Goal: Check status: Check status

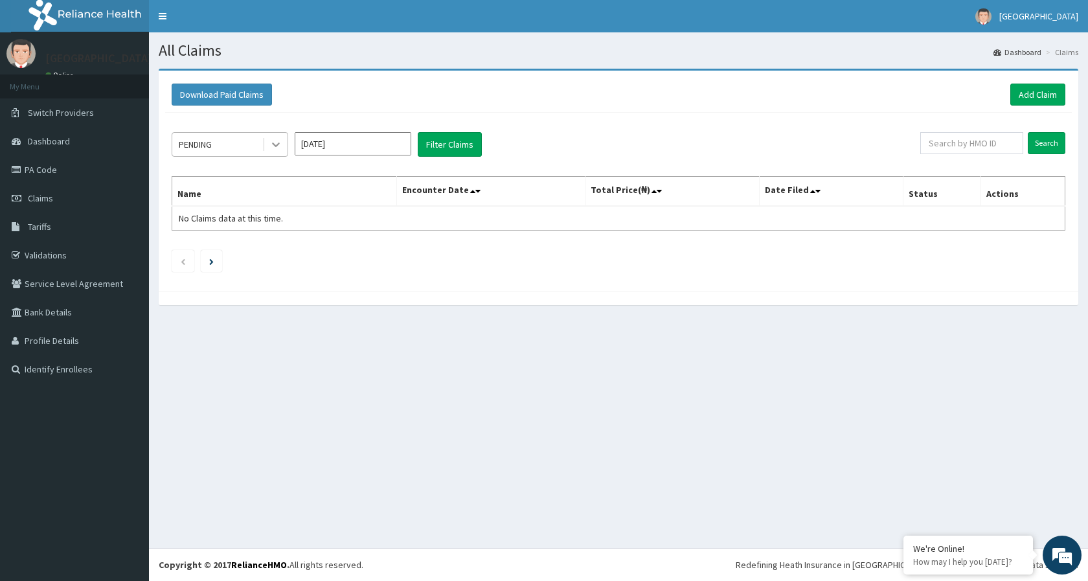
click at [265, 140] on div at bounding box center [275, 144] width 23 height 23
click at [273, 142] on icon at bounding box center [275, 144] width 13 height 13
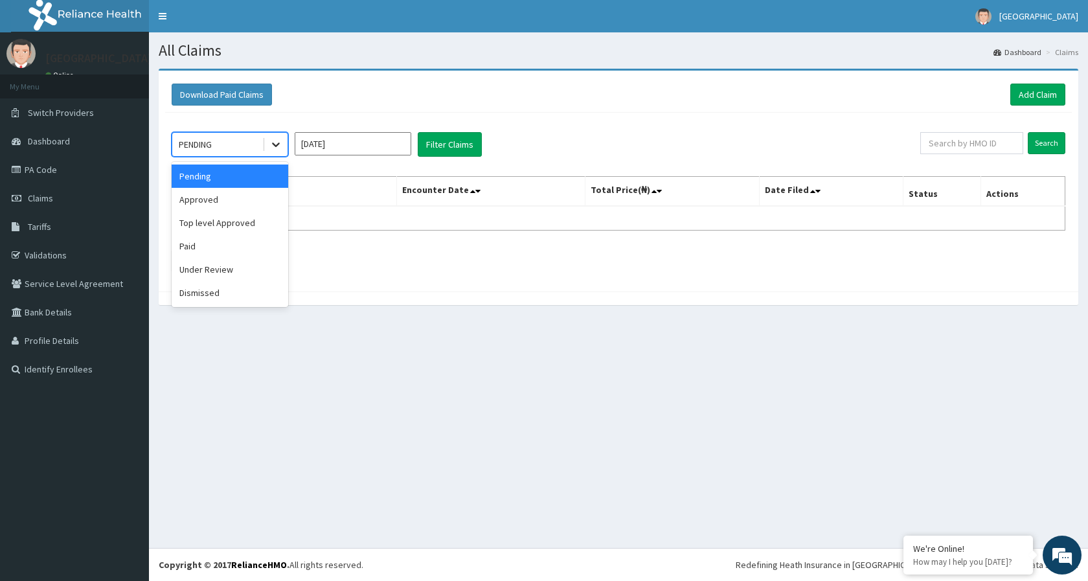
click at [273, 144] on icon at bounding box center [275, 144] width 13 height 13
click at [217, 251] on div "Paid" at bounding box center [230, 245] width 117 height 23
click at [364, 150] on input "Sep 2025" at bounding box center [353, 143] width 117 height 23
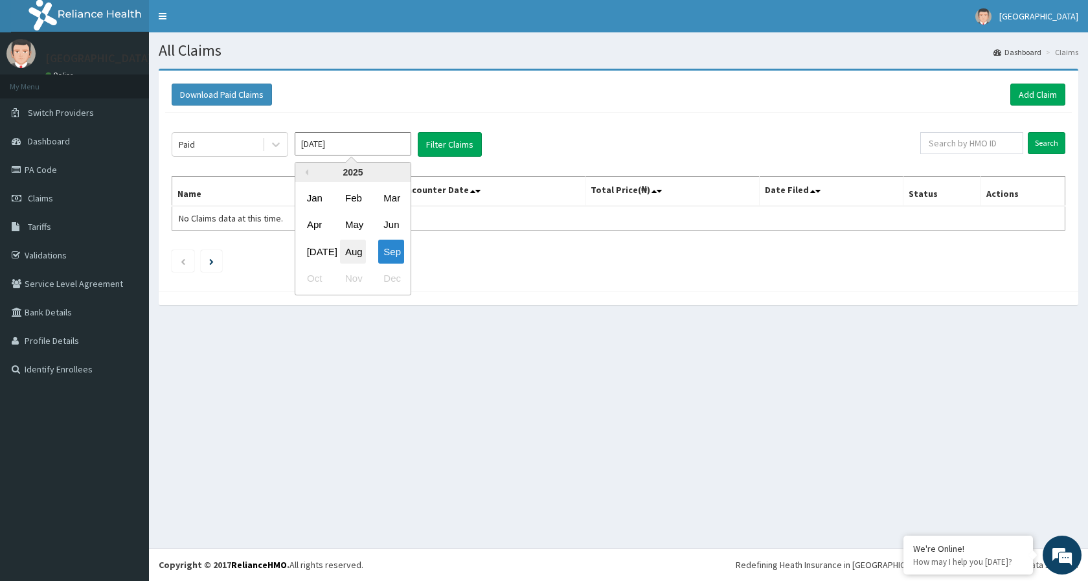
click at [356, 258] on div "Aug" at bounding box center [353, 252] width 26 height 24
type input "Aug 2025"
click at [476, 149] on button "Filter Claims" at bounding box center [450, 144] width 64 height 25
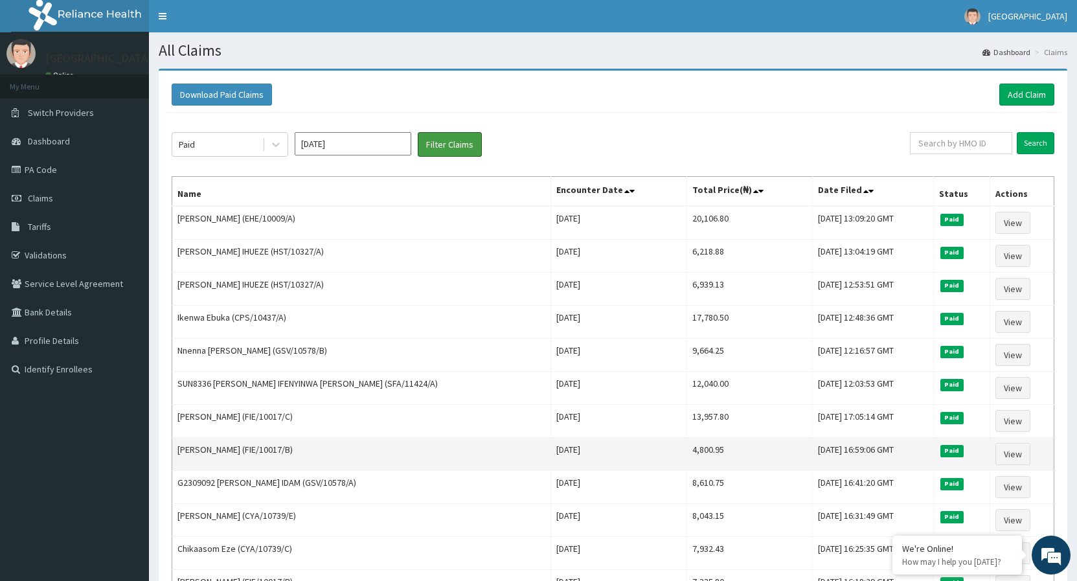
scroll to position [132, 0]
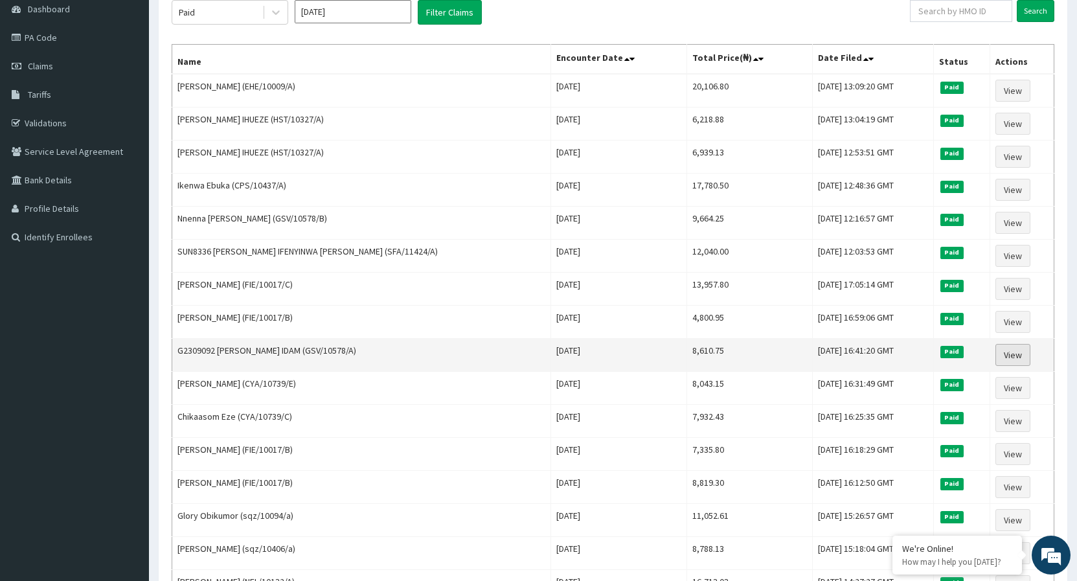
click at [1005, 354] on link "View" at bounding box center [1012, 355] width 35 height 22
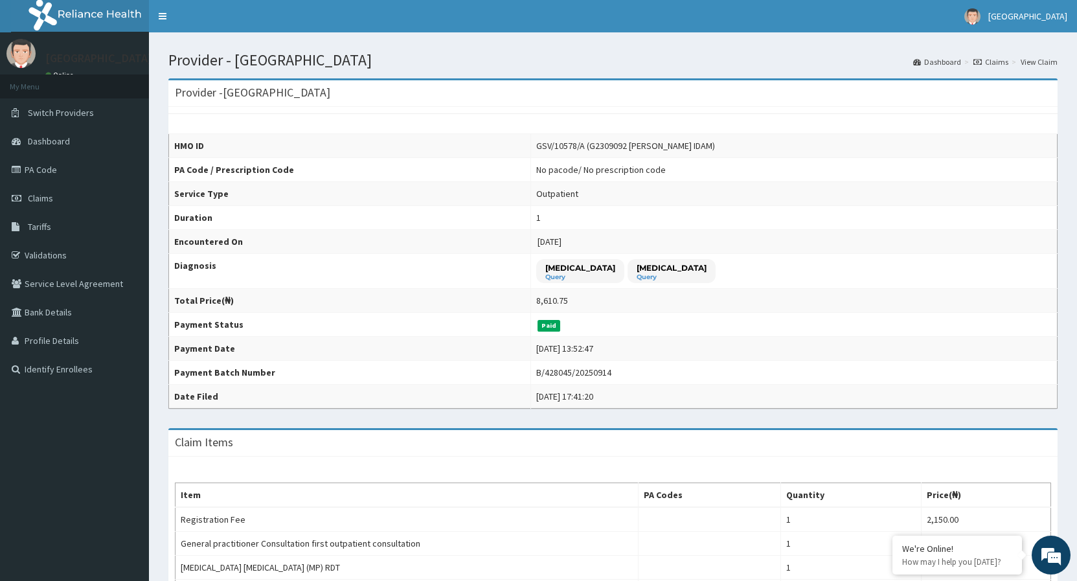
click at [981, 57] on link "Claims" at bounding box center [990, 61] width 35 height 11
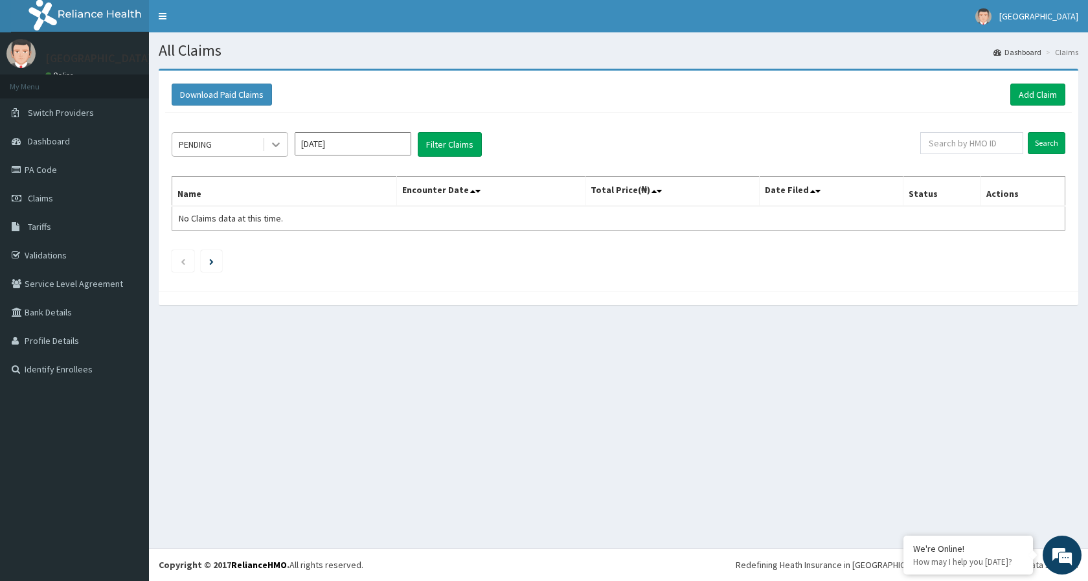
click at [278, 142] on icon at bounding box center [275, 144] width 13 height 13
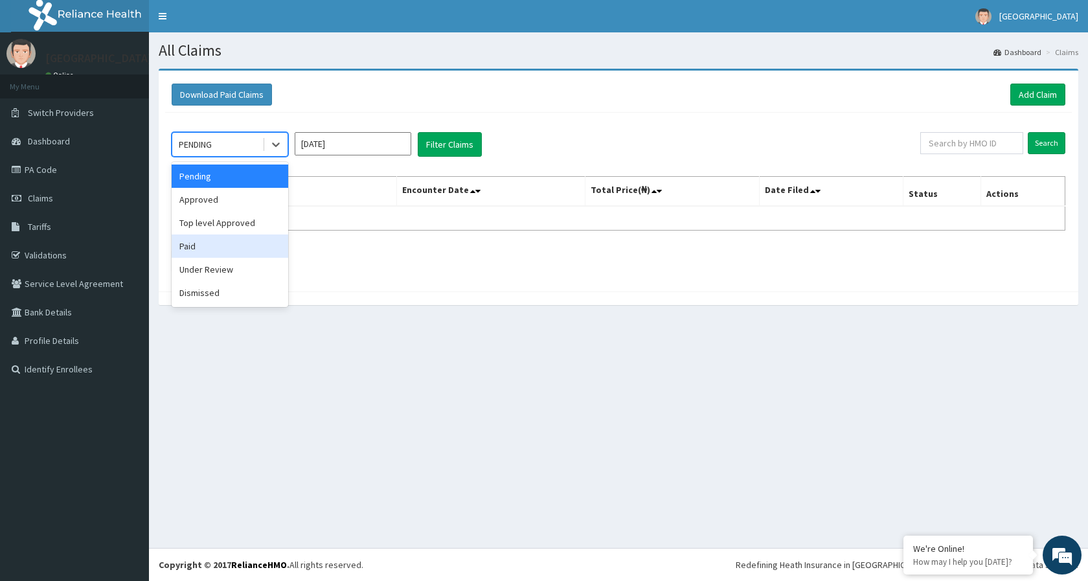
click at [212, 247] on div "Paid" at bounding box center [230, 245] width 117 height 23
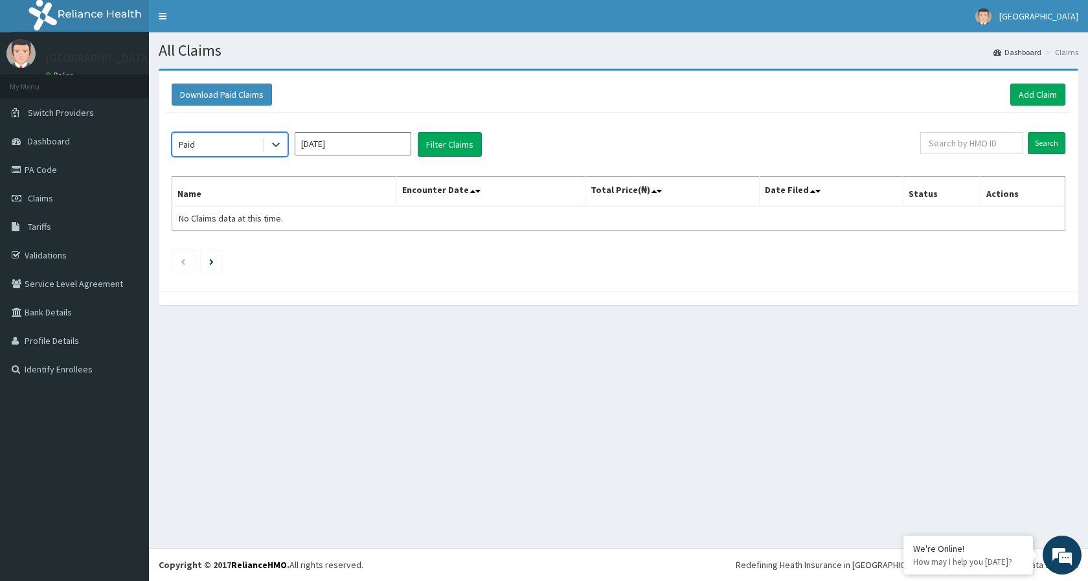
click at [390, 144] on input "Sep 2025" at bounding box center [353, 143] width 117 height 23
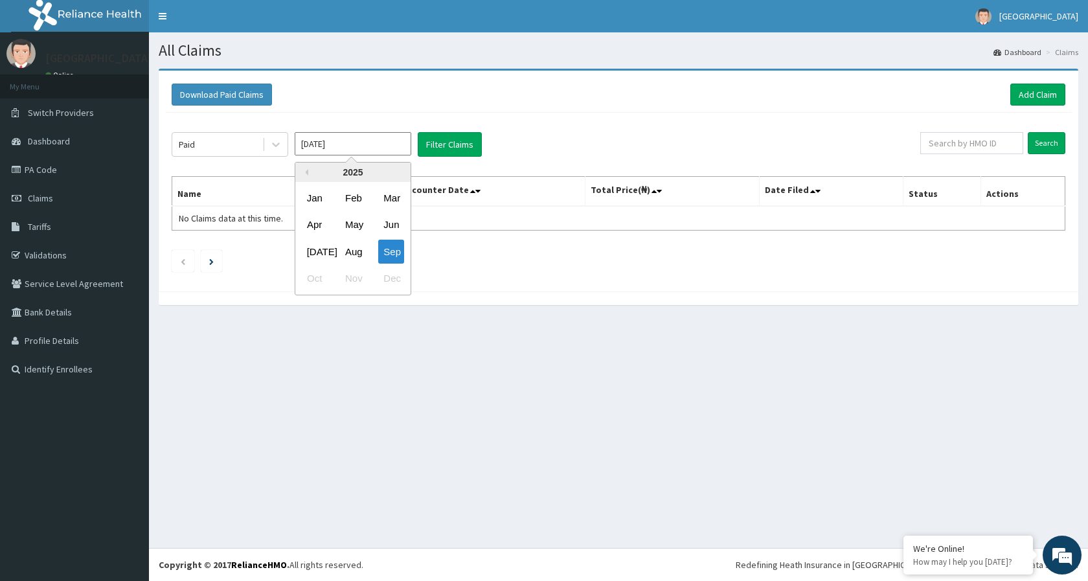
drag, startPoint x: 353, startPoint y: 253, endPoint x: 607, endPoint y: 144, distance: 276.7
click at [353, 252] on div "Aug" at bounding box center [353, 252] width 26 height 24
type input "Aug 2025"
click at [456, 150] on button "Filter Claims" at bounding box center [450, 144] width 64 height 25
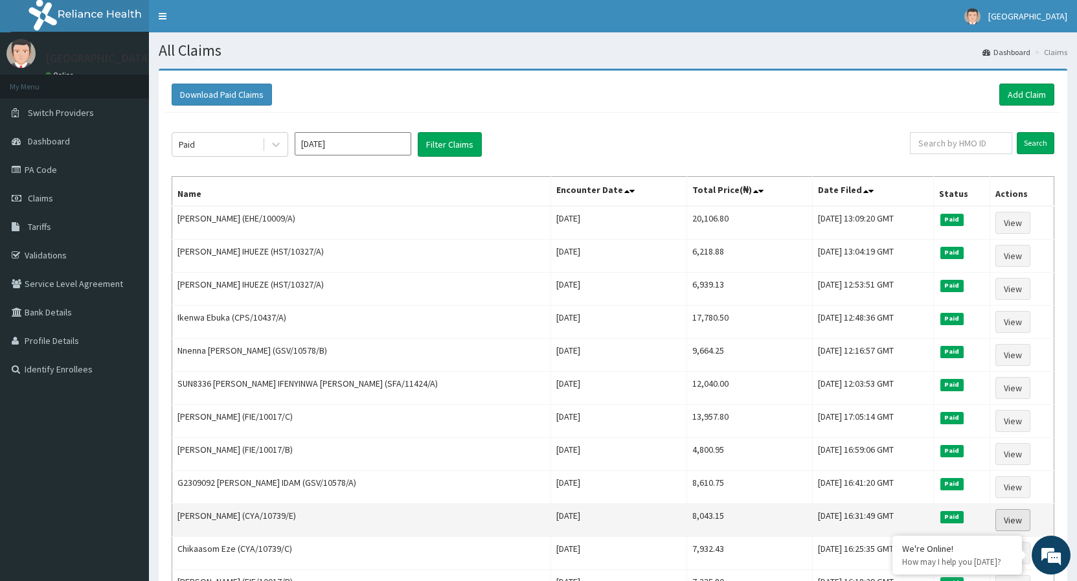
click at [1009, 520] on link "View" at bounding box center [1012, 520] width 35 height 22
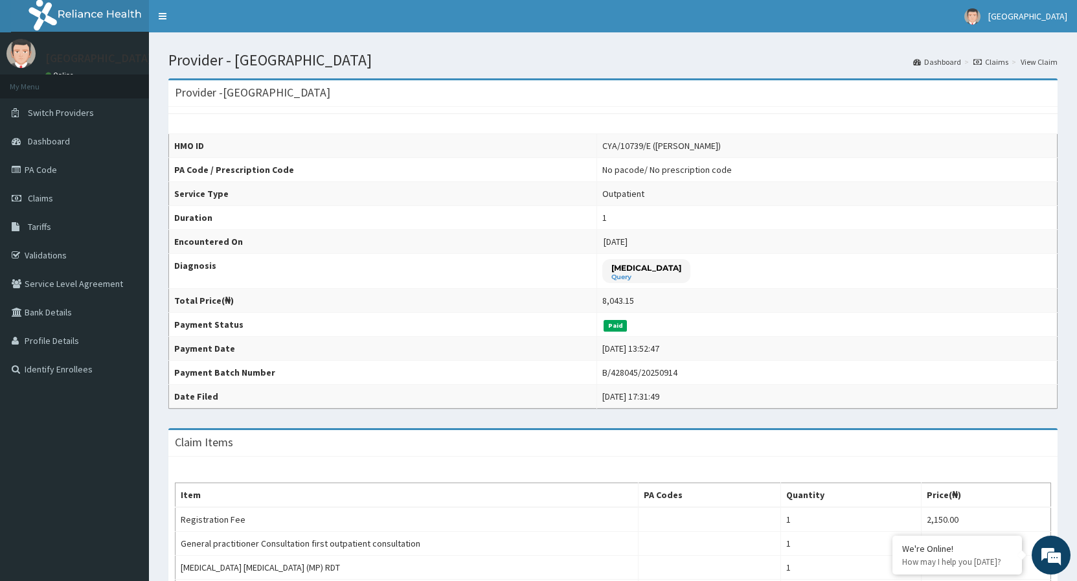
click at [999, 66] on link "Claims" at bounding box center [990, 61] width 35 height 11
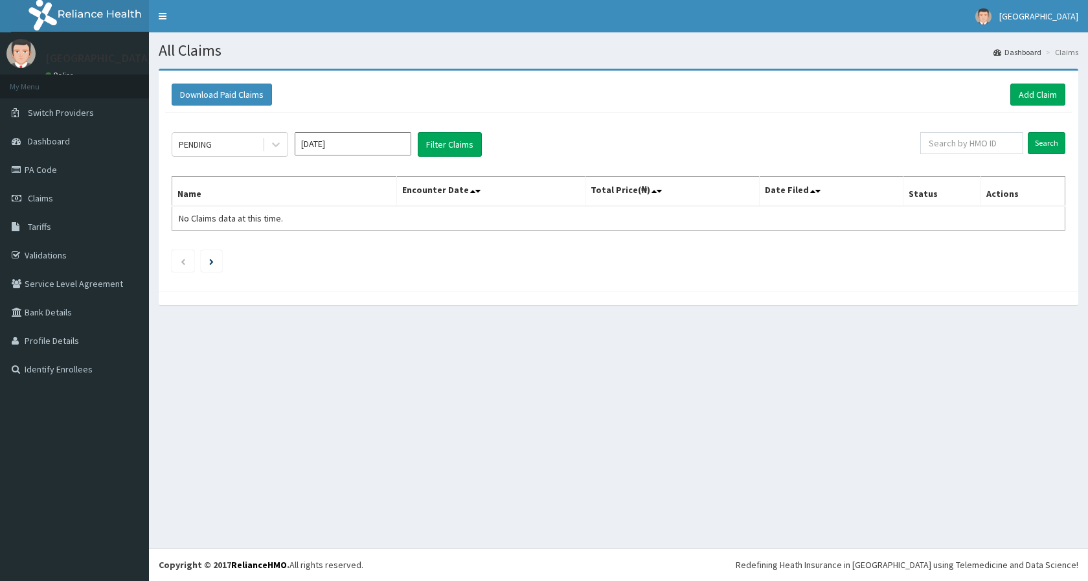
click at [393, 151] on input "[DATE]" at bounding box center [353, 143] width 117 height 23
drag, startPoint x: 348, startPoint y: 256, endPoint x: 377, endPoint y: 168, distance: 93.1
click at [348, 256] on div "Aug" at bounding box center [353, 252] width 26 height 24
type input "[DATE]"
click at [263, 146] on div at bounding box center [274, 144] width 25 height 23
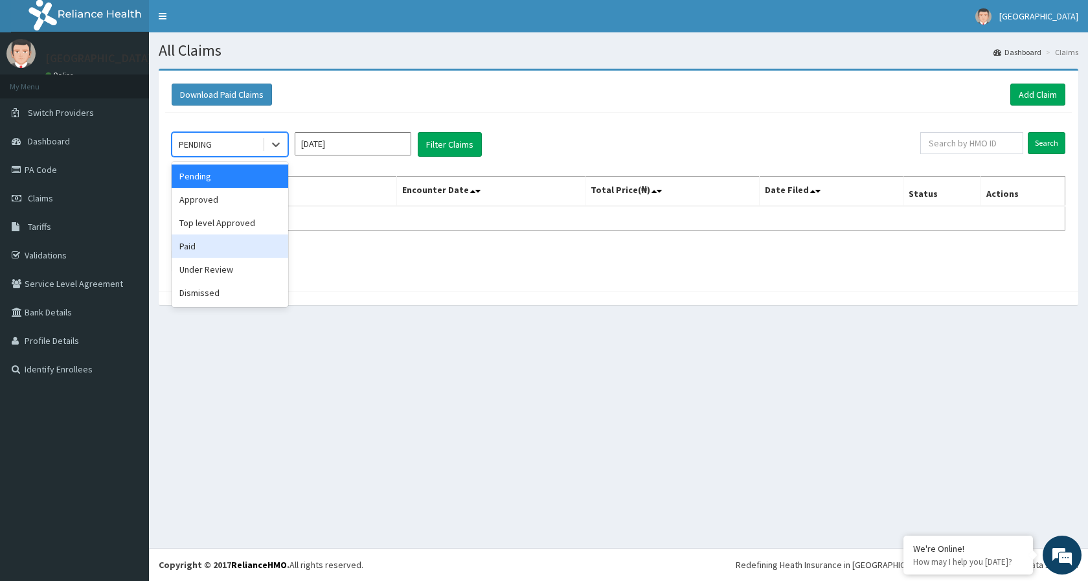
click at [205, 245] on div "Paid" at bounding box center [230, 245] width 117 height 23
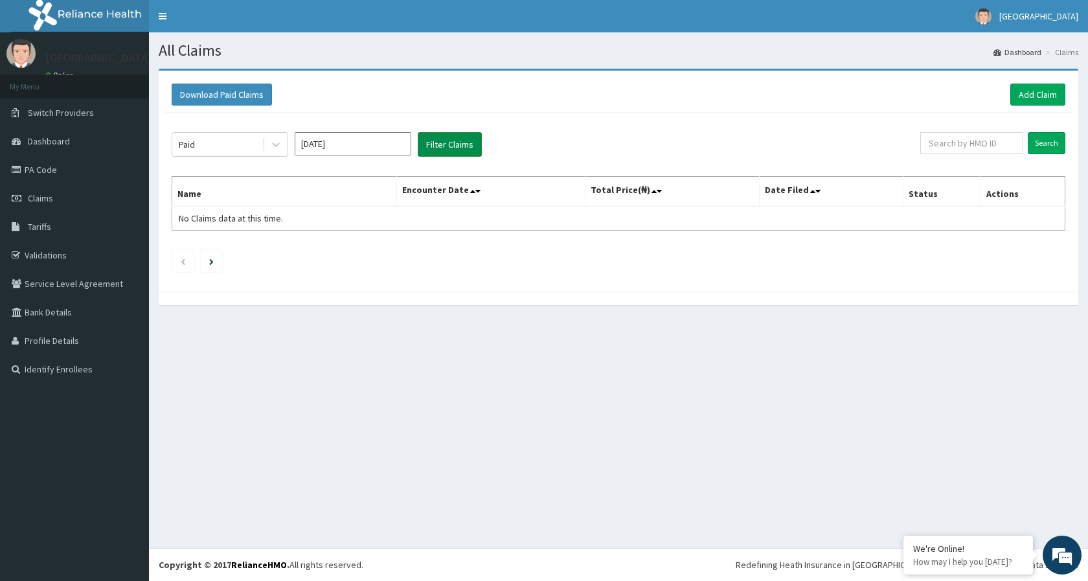
click at [435, 146] on button "Filter Claims" at bounding box center [450, 144] width 64 height 25
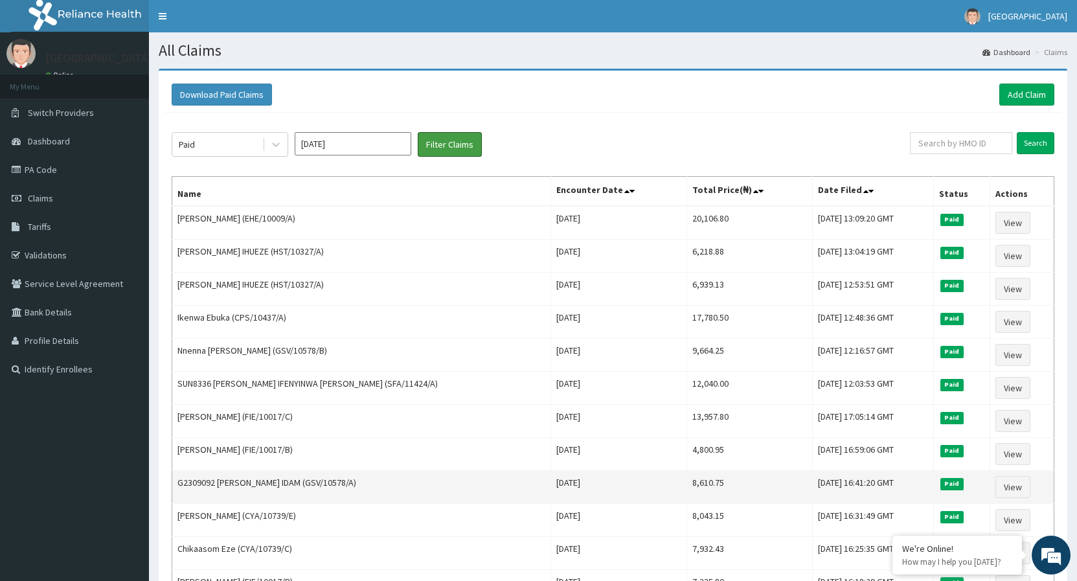
scroll to position [132, 0]
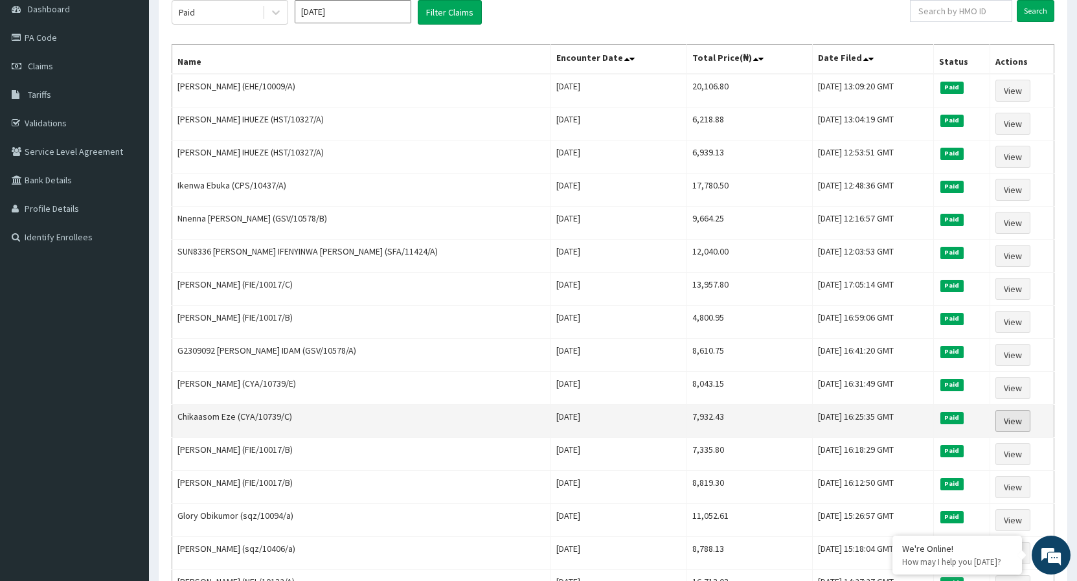
click at [1014, 423] on link "View" at bounding box center [1012, 421] width 35 height 22
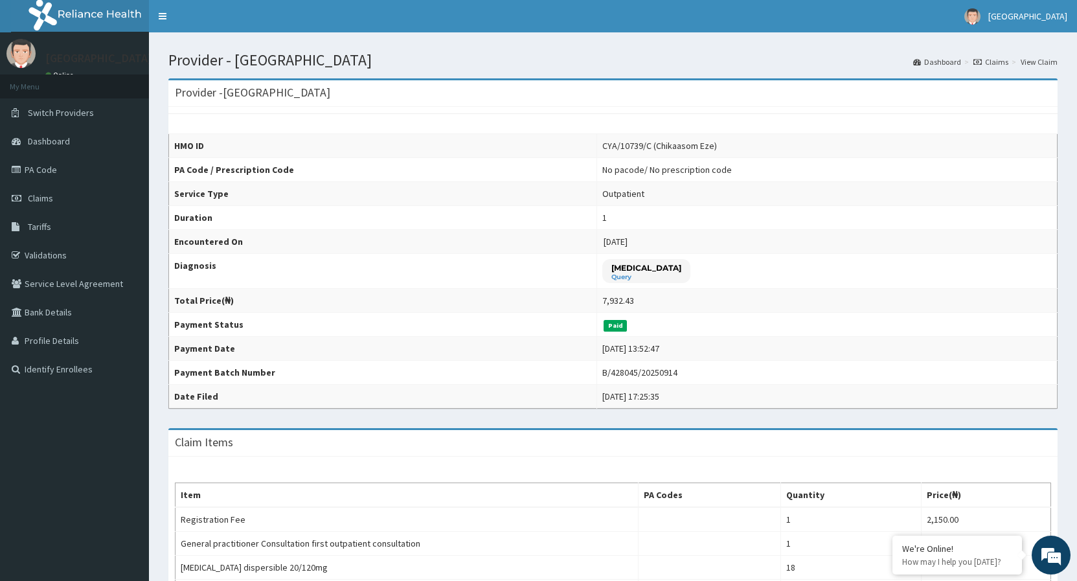
click at [981, 62] on icon at bounding box center [977, 62] width 8 height 8
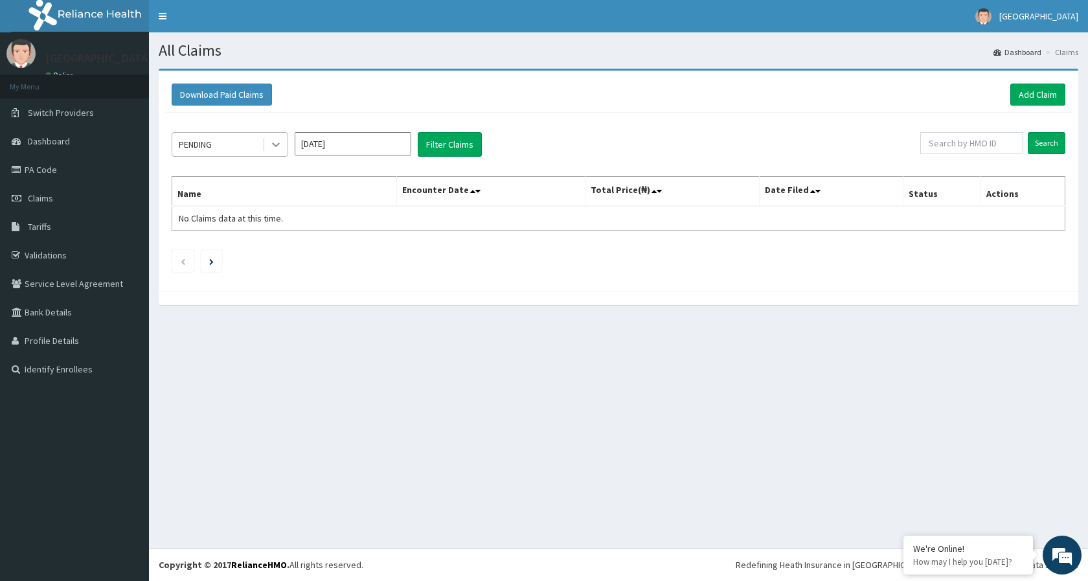
click at [269, 144] on icon at bounding box center [275, 144] width 13 height 13
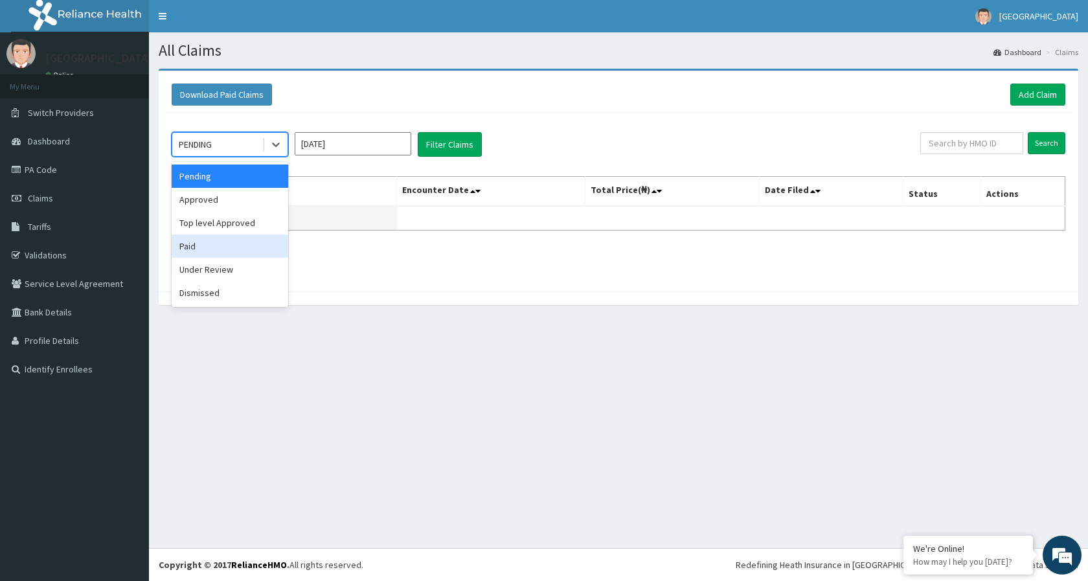
drag, startPoint x: 241, startPoint y: 251, endPoint x: 311, endPoint y: 210, distance: 81.8
click at [241, 250] on div "Paid" at bounding box center [230, 245] width 117 height 23
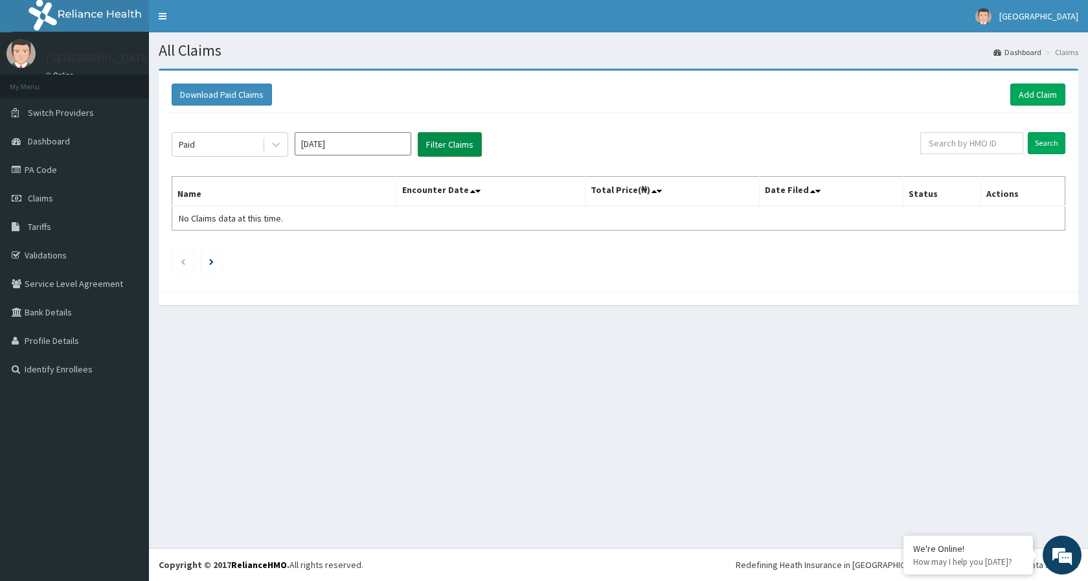
click at [433, 145] on button "Filter Claims" at bounding box center [450, 144] width 64 height 25
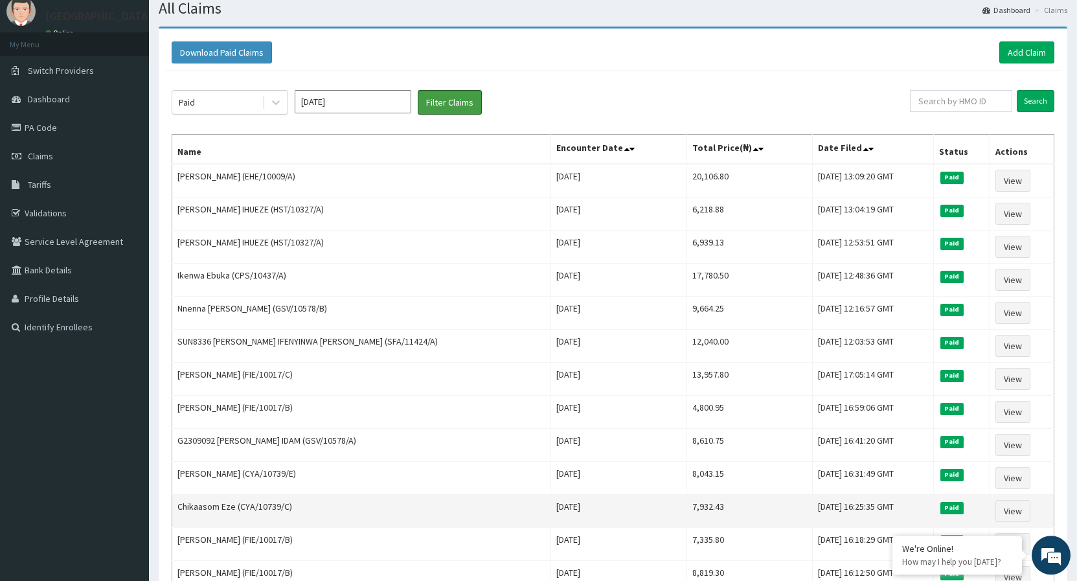
scroll to position [66, 0]
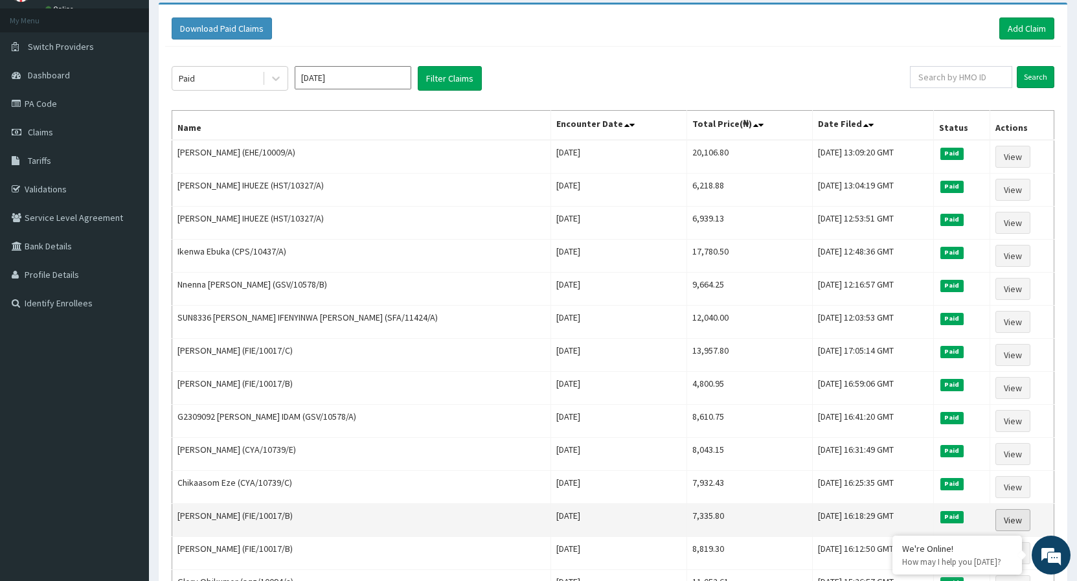
click at [1007, 514] on link "View" at bounding box center [1012, 520] width 35 height 22
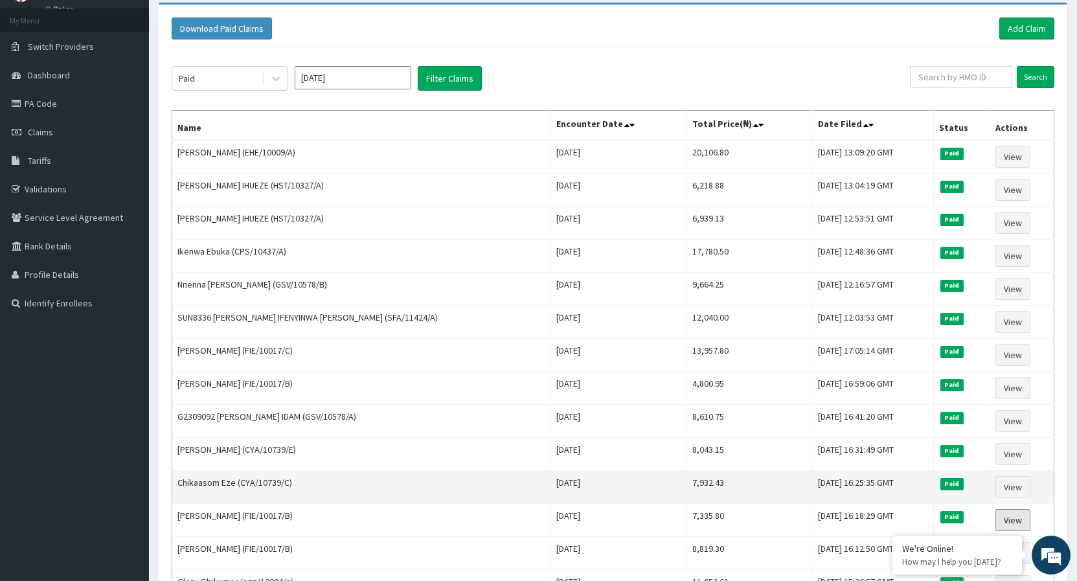
scroll to position [0, 0]
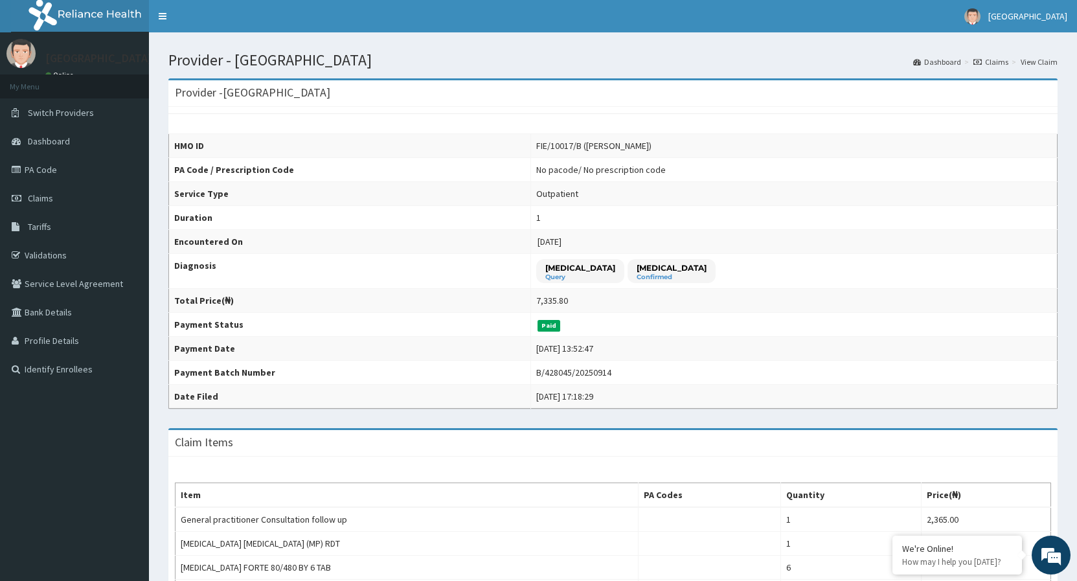
click at [1005, 65] on link "Claims" at bounding box center [990, 61] width 35 height 11
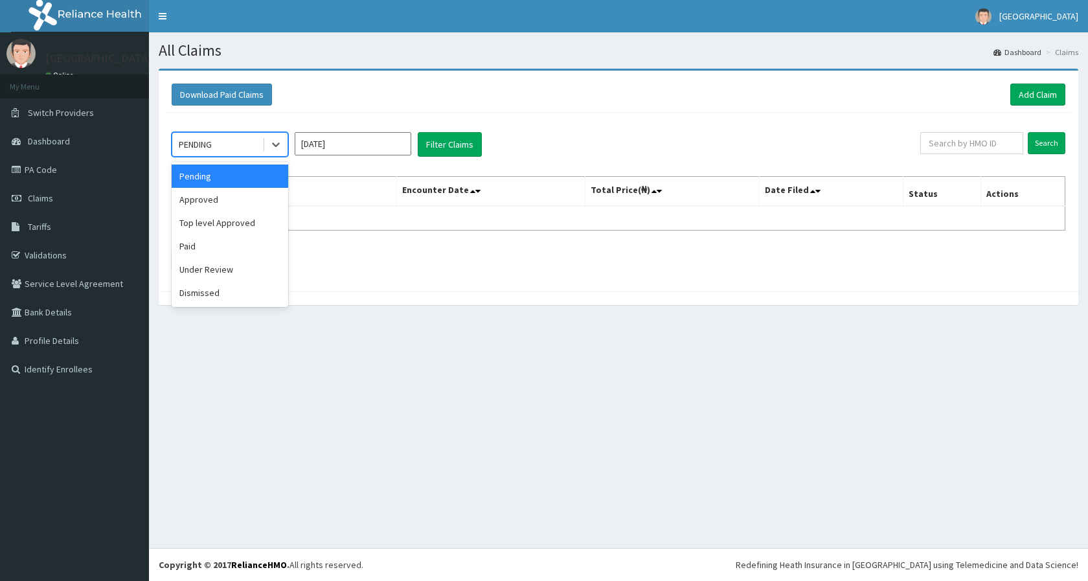
click at [218, 242] on div "Paid" at bounding box center [230, 245] width 117 height 23
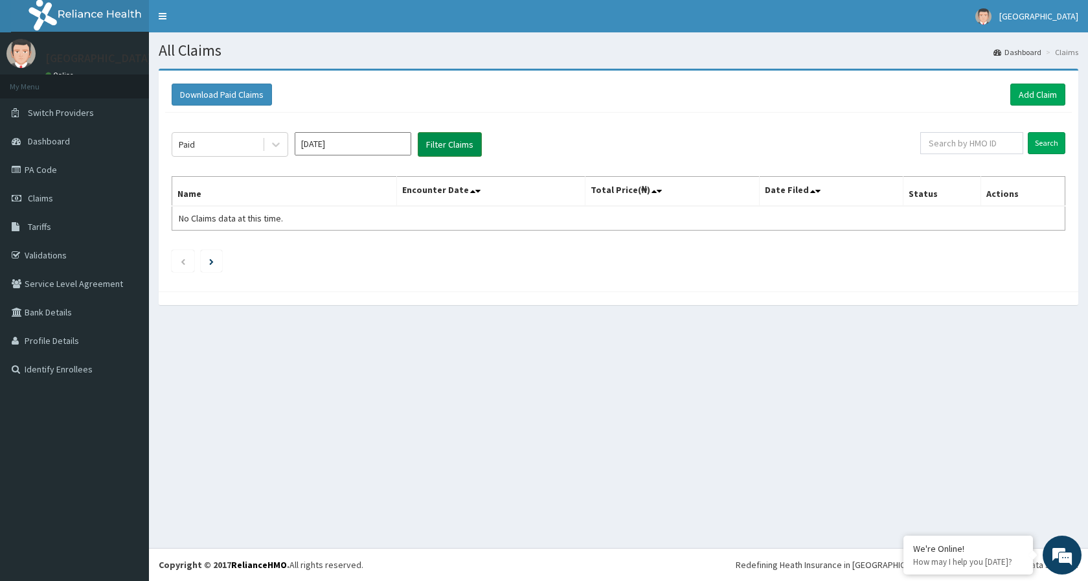
click at [467, 140] on button "Filter Claims" at bounding box center [450, 144] width 64 height 25
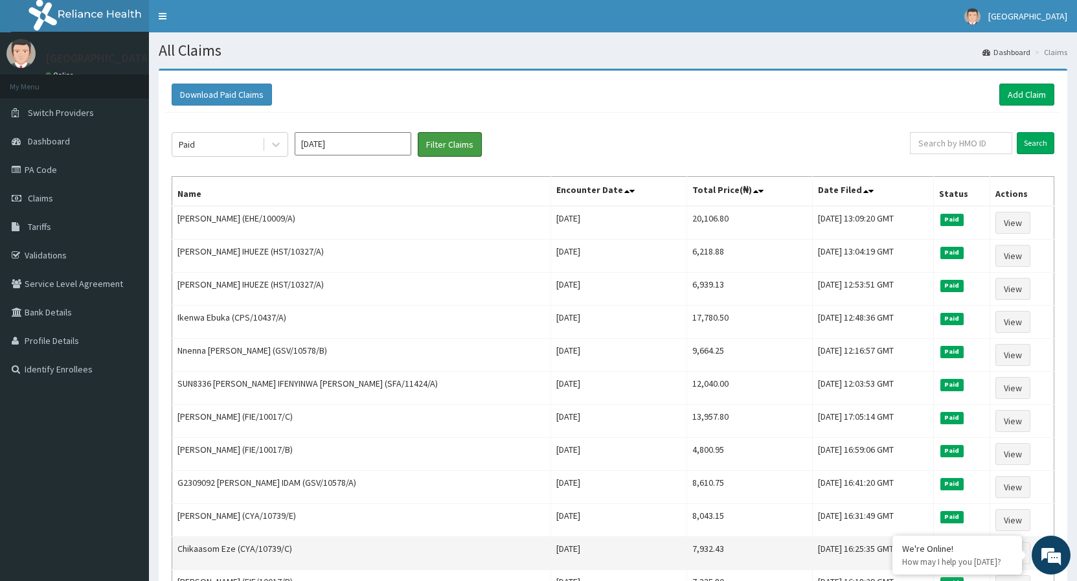
scroll to position [66, 0]
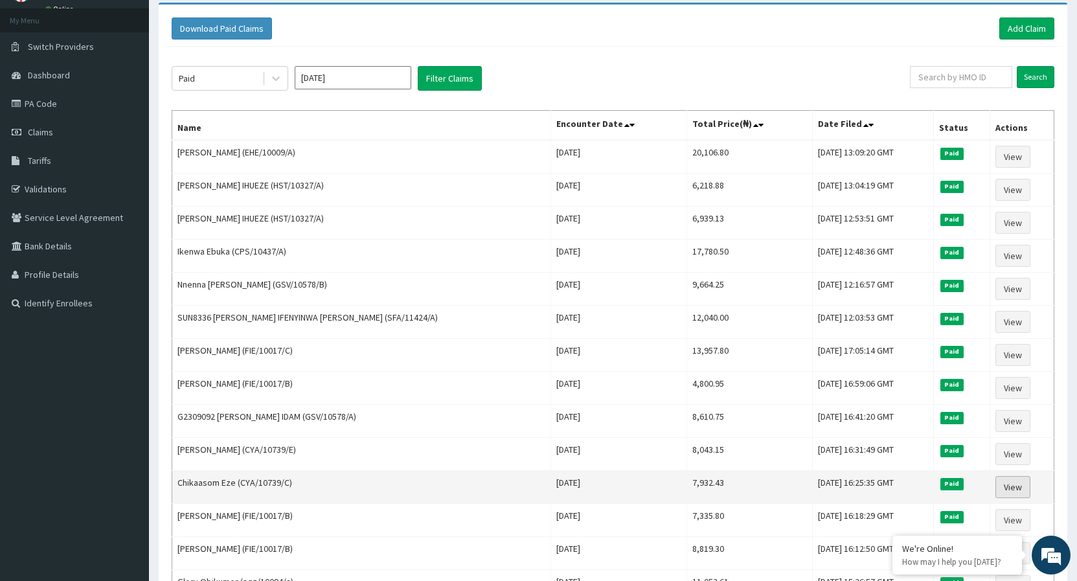
click at [1001, 484] on link "View" at bounding box center [1012, 487] width 35 height 22
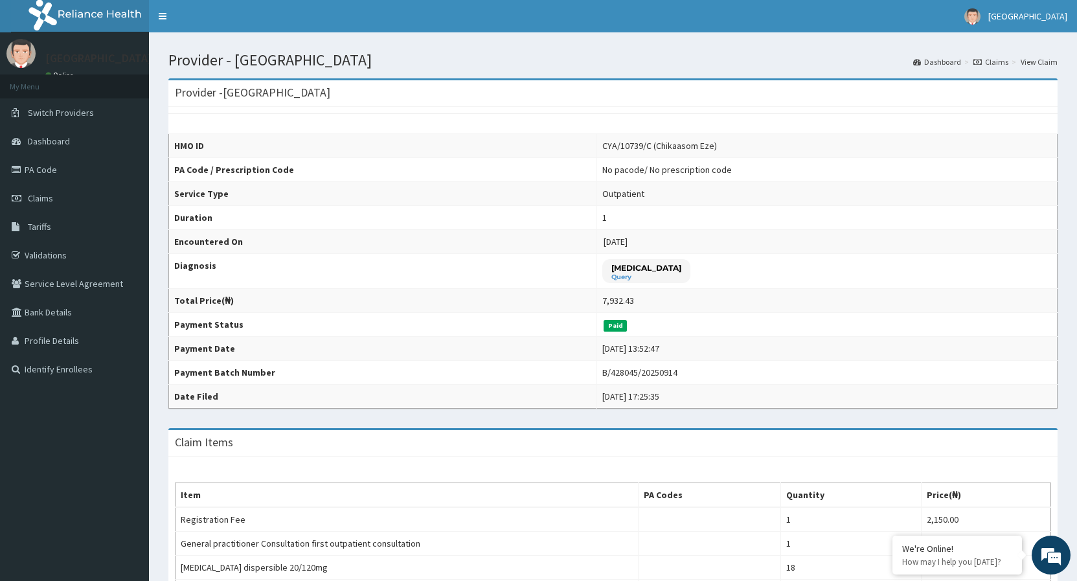
click at [997, 61] on link "Claims" at bounding box center [990, 61] width 35 height 11
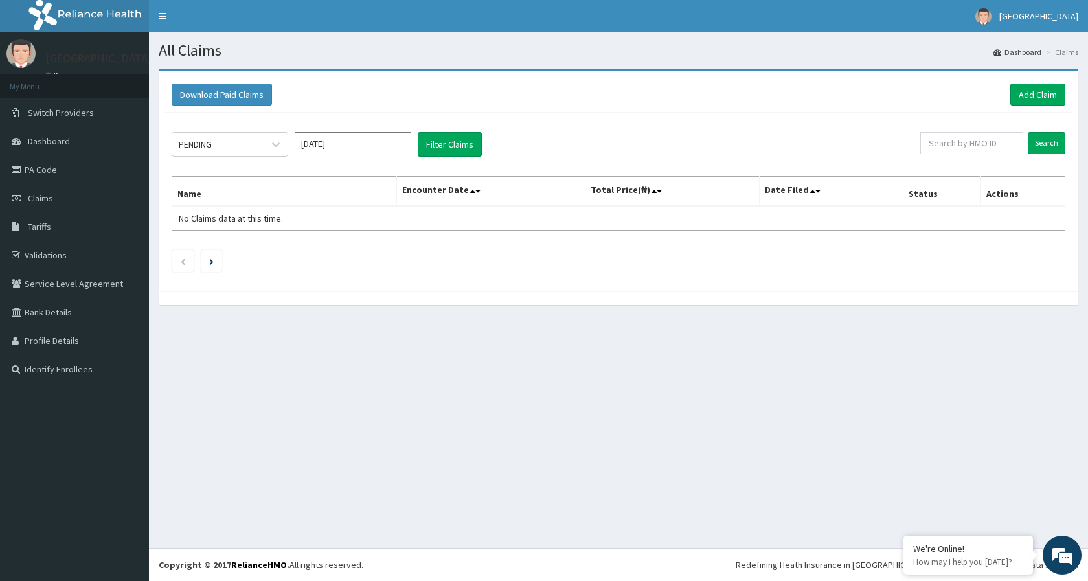
click at [386, 148] on input "Sep 2025" at bounding box center [353, 143] width 117 height 23
click at [346, 254] on div "Aug" at bounding box center [353, 252] width 26 height 24
type input "Aug 2025"
click at [278, 149] on icon at bounding box center [275, 144] width 13 height 13
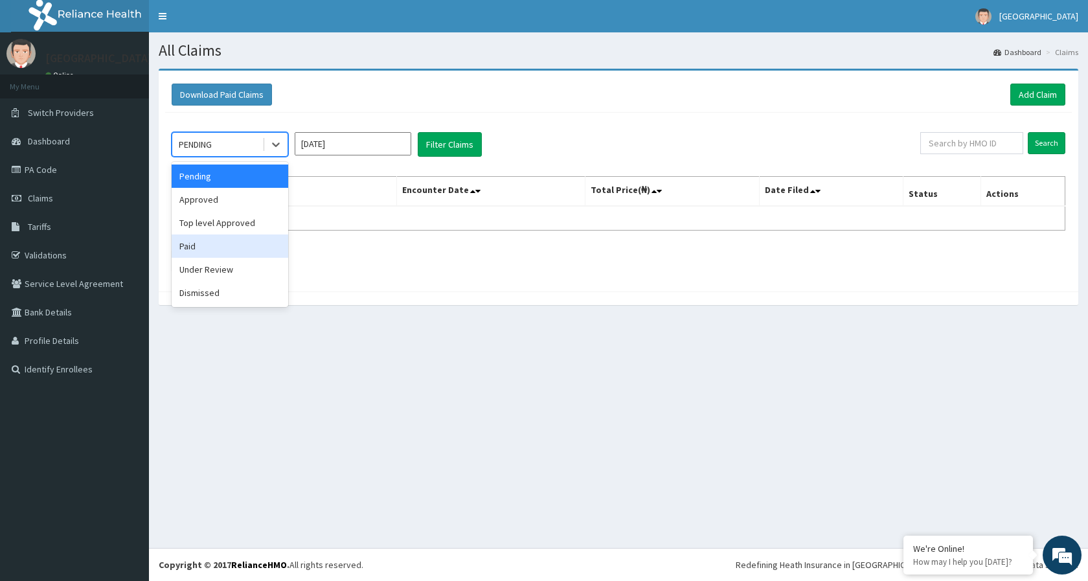
click at [201, 244] on div "Paid" at bounding box center [230, 245] width 117 height 23
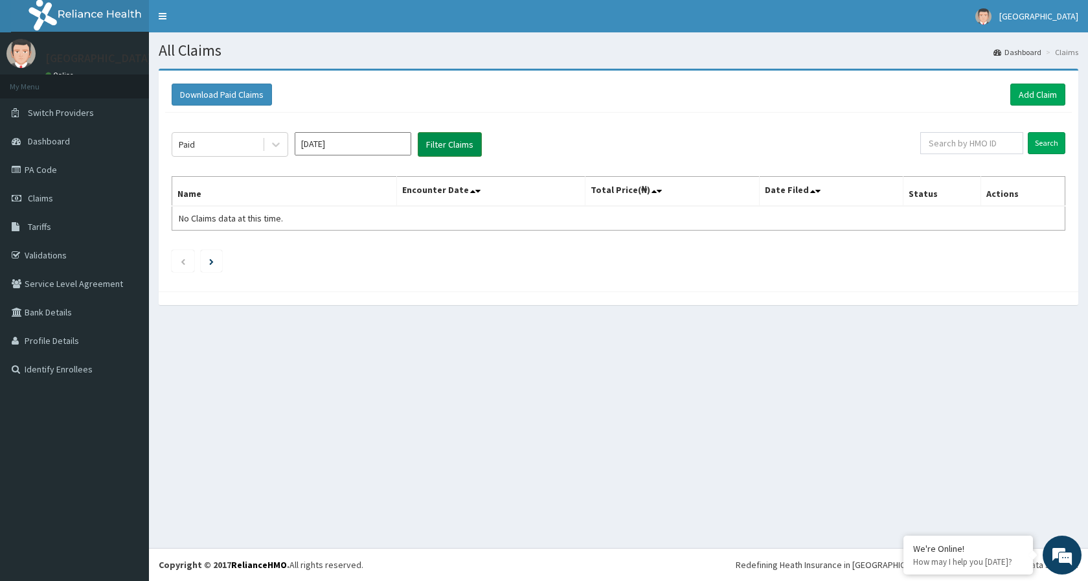
click at [447, 150] on button "Filter Claims" at bounding box center [450, 144] width 64 height 25
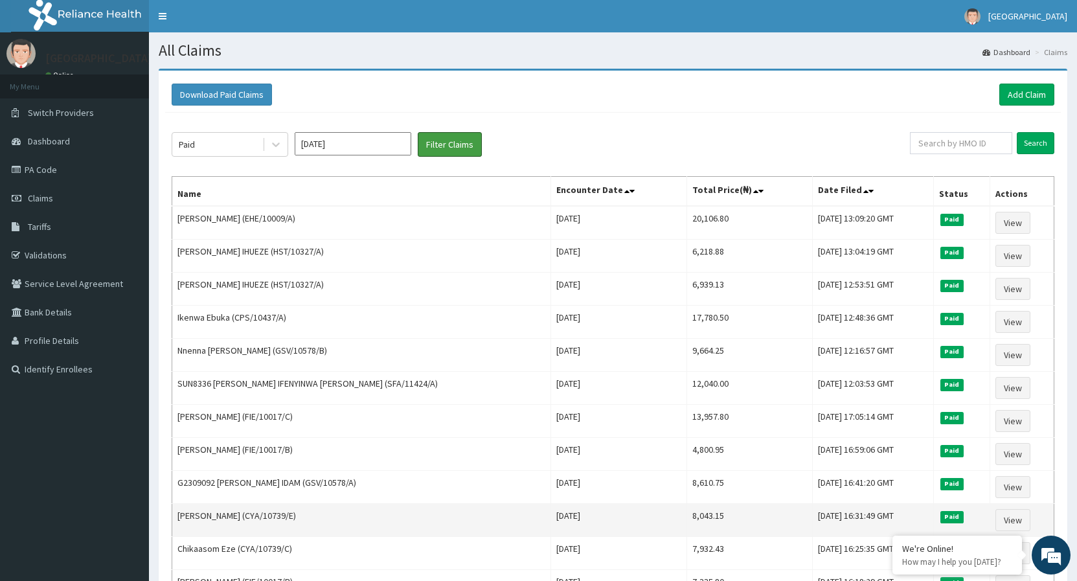
scroll to position [132, 0]
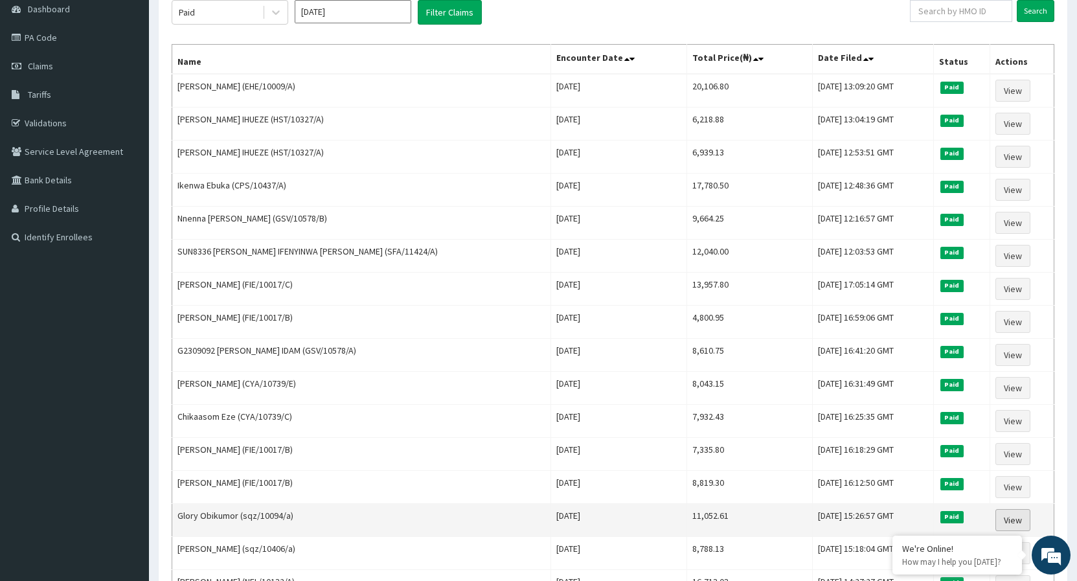
click at [1019, 517] on link "View" at bounding box center [1012, 520] width 35 height 22
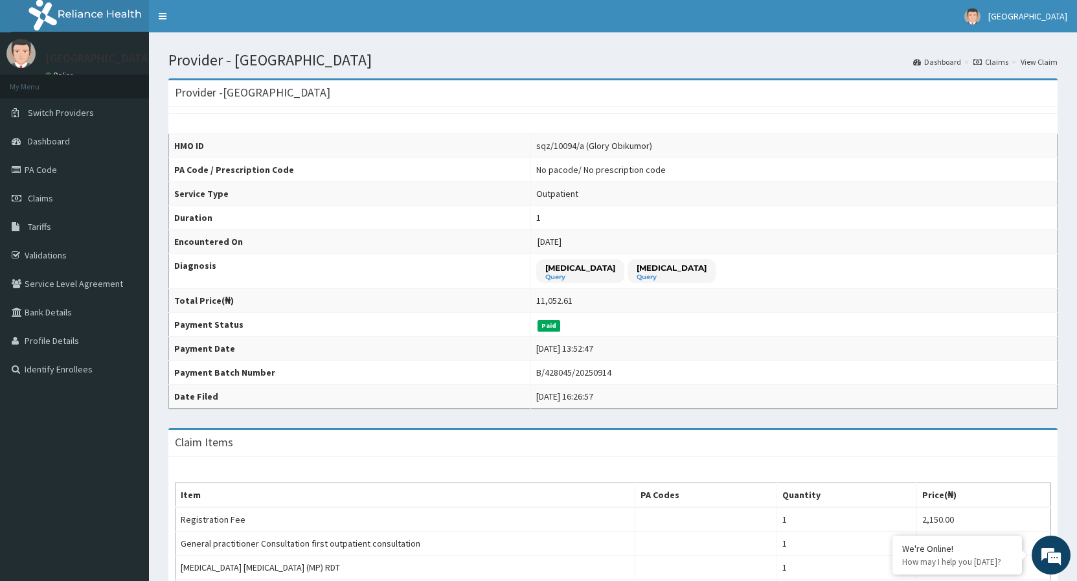
click at [998, 66] on link "Claims" at bounding box center [990, 61] width 35 height 11
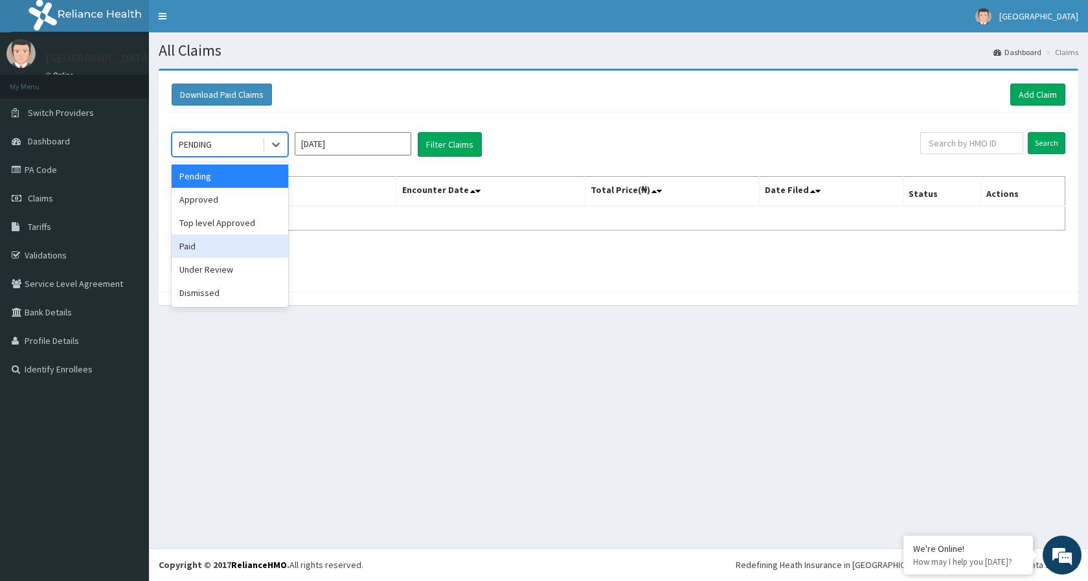
click at [219, 253] on div "Paid" at bounding box center [230, 245] width 117 height 23
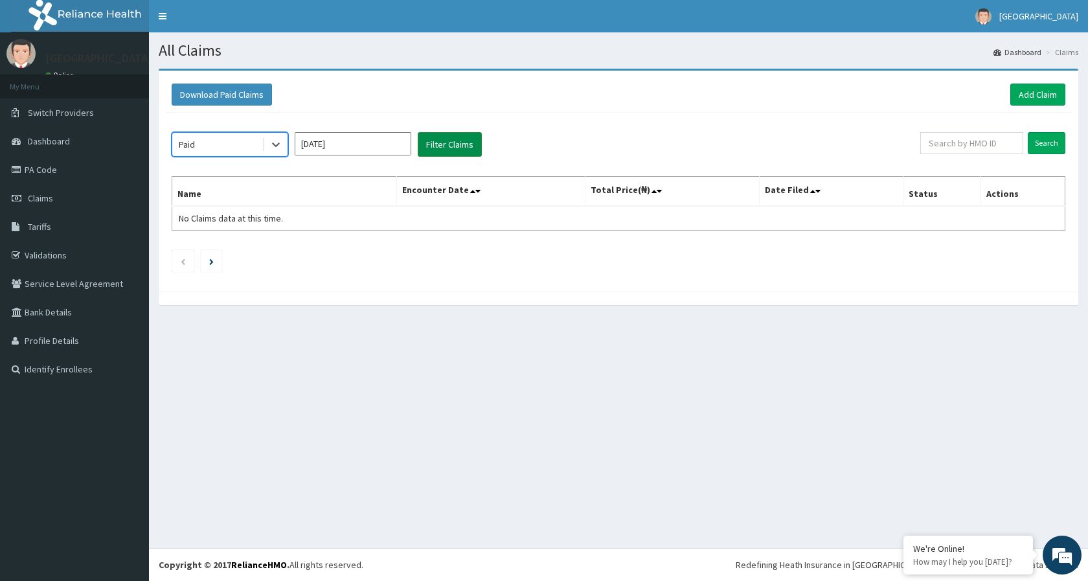
click at [439, 145] on button "Filter Claims" at bounding box center [450, 144] width 64 height 25
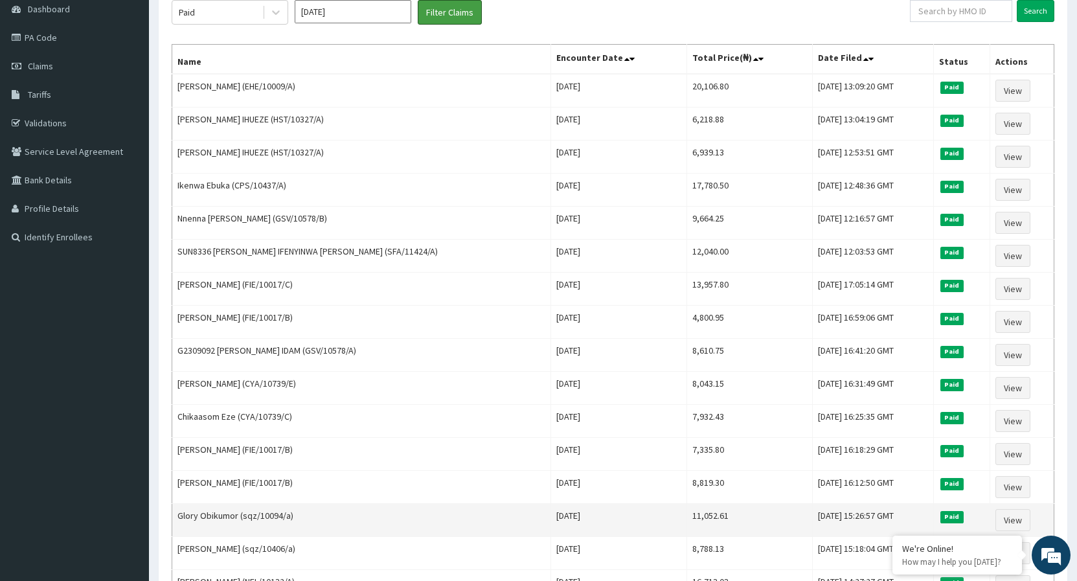
scroll to position [198, 0]
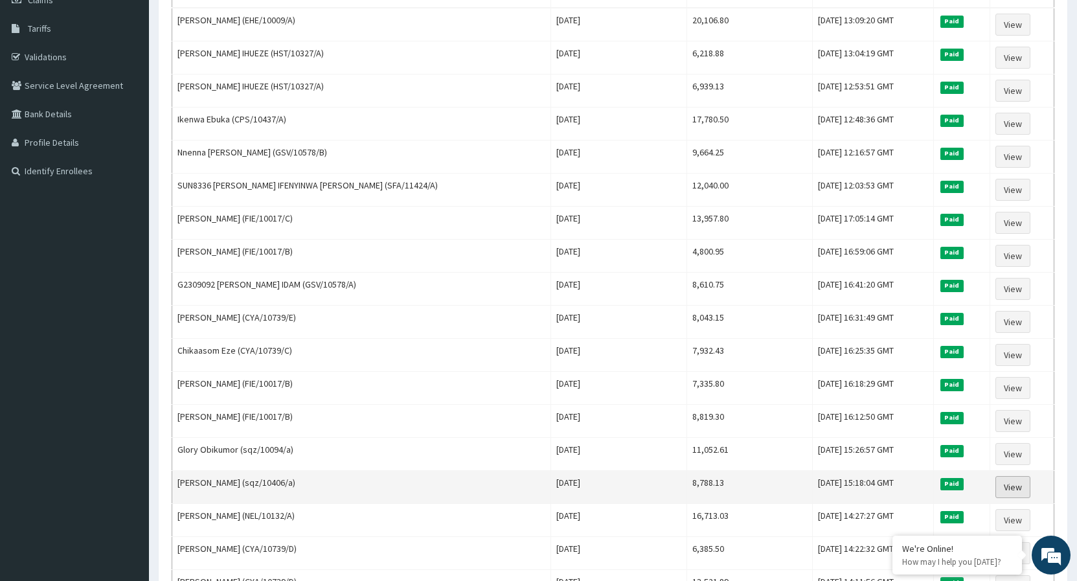
click at [1005, 492] on link "View" at bounding box center [1012, 487] width 35 height 22
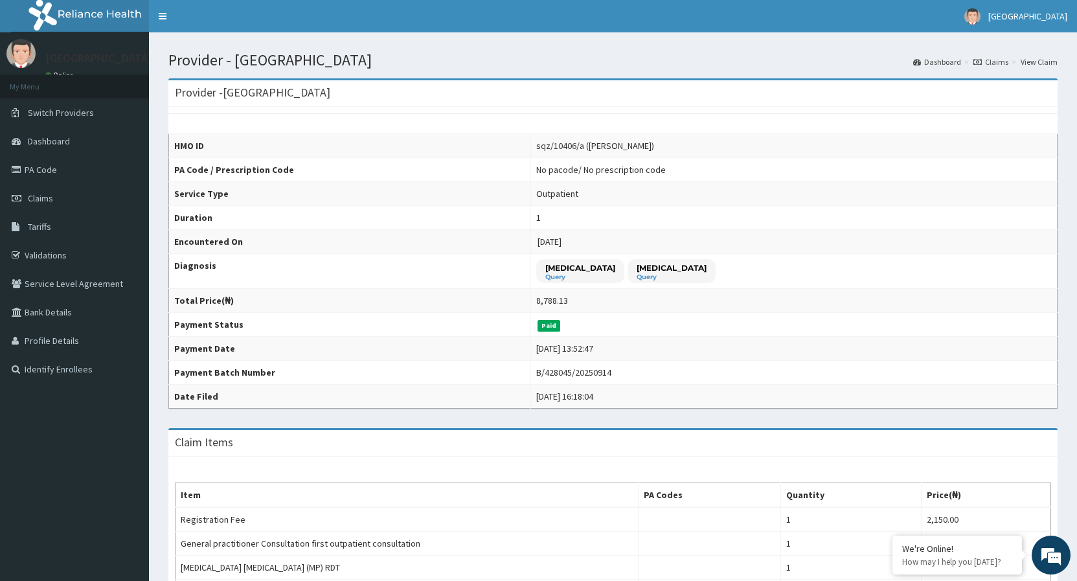
click at [994, 61] on link "Claims" at bounding box center [990, 61] width 35 height 11
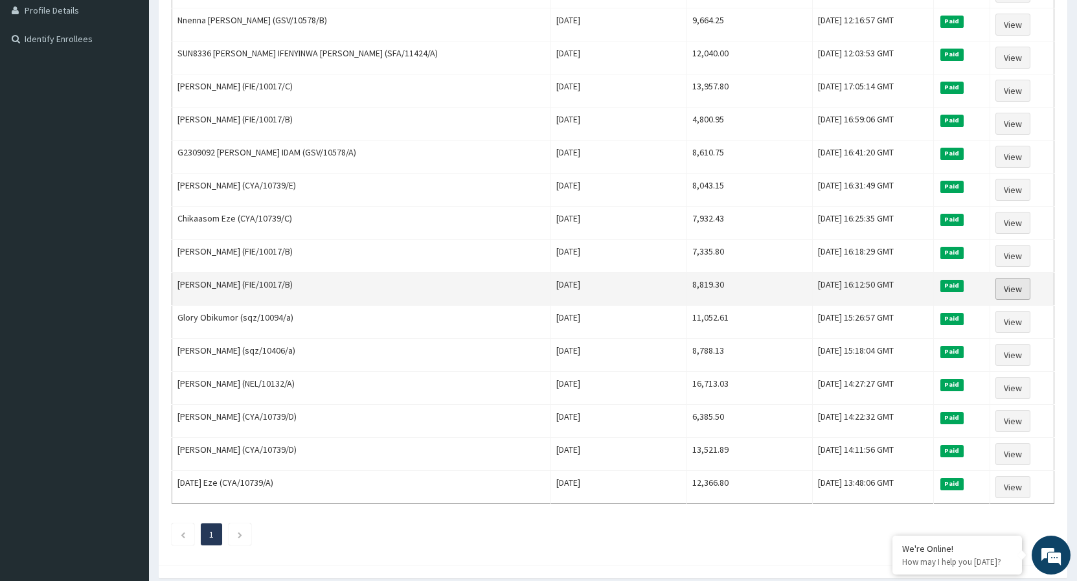
click at [1001, 289] on link "View" at bounding box center [1012, 289] width 35 height 22
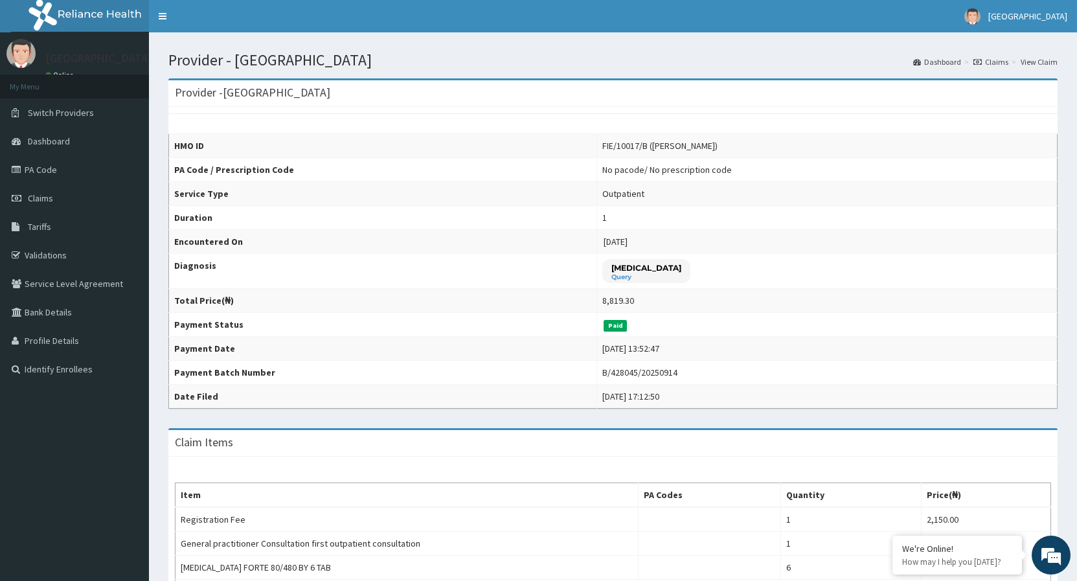
click at [978, 62] on icon at bounding box center [977, 62] width 8 height 8
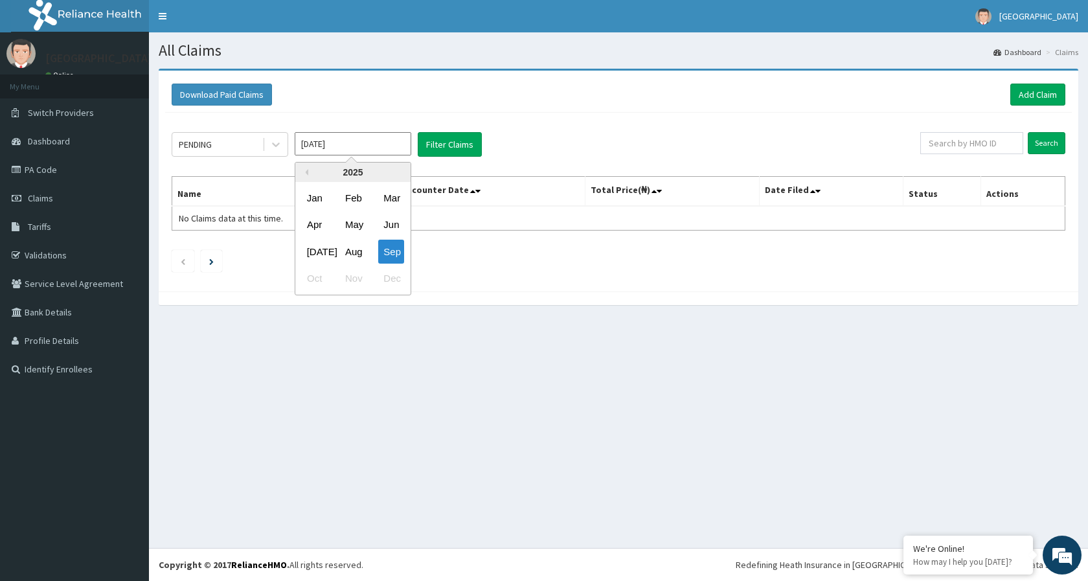
click at [363, 139] on input "Sep 2025" at bounding box center [353, 143] width 117 height 23
click at [352, 254] on div "Aug" at bounding box center [353, 252] width 26 height 24
type input "Aug 2025"
click at [254, 146] on div "PENDING" at bounding box center [217, 144] width 90 height 21
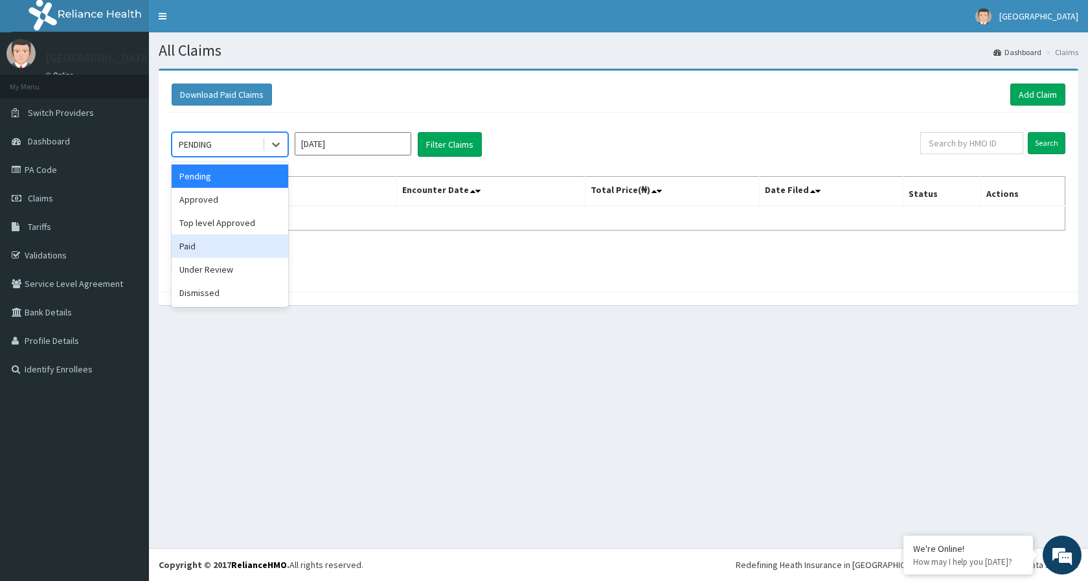
click at [235, 252] on div "Paid" at bounding box center [230, 245] width 117 height 23
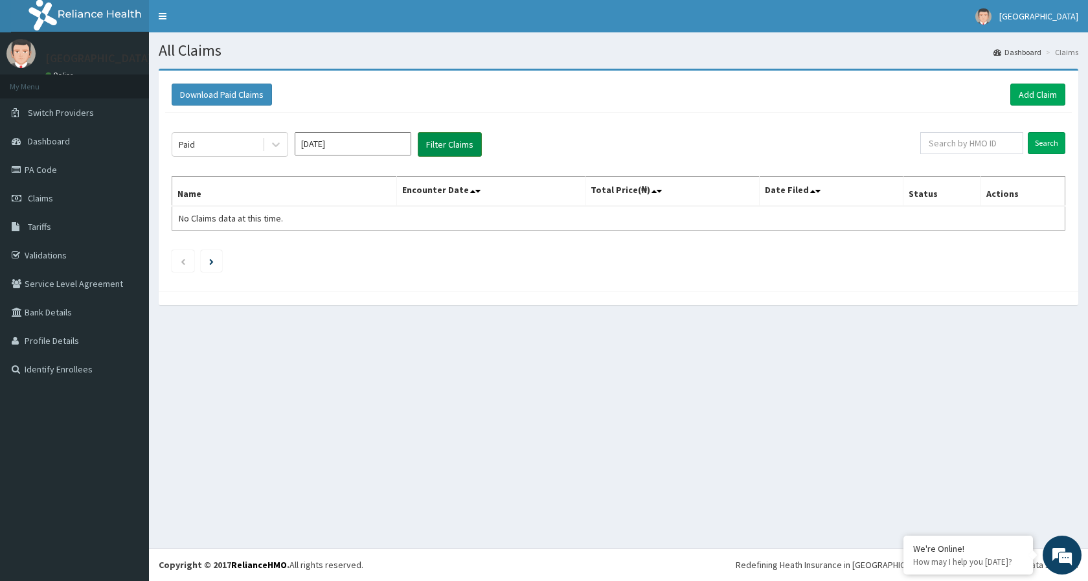
click at [438, 146] on button "Filter Claims" at bounding box center [450, 144] width 64 height 25
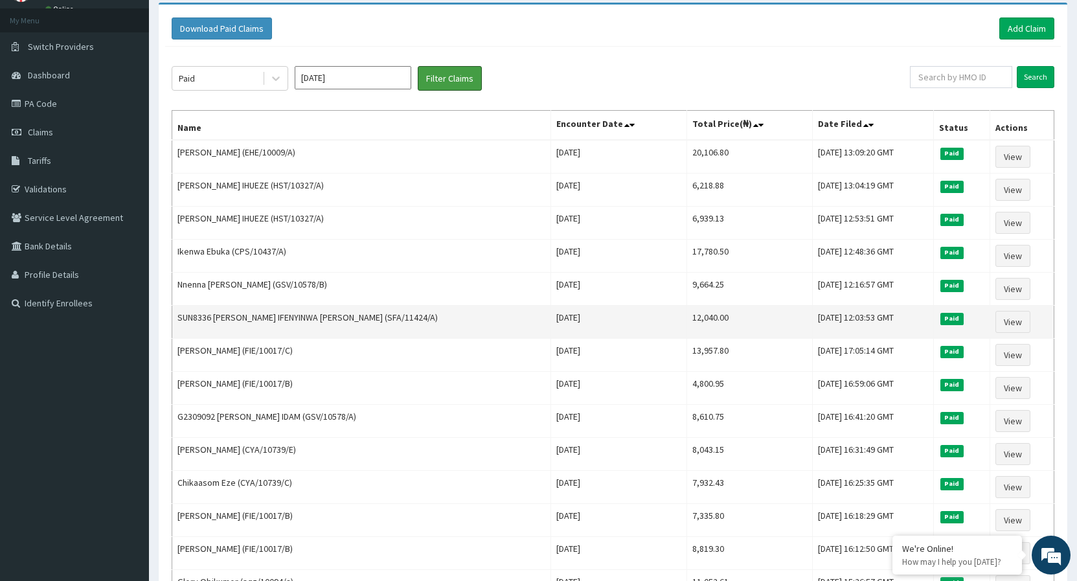
scroll to position [383, 0]
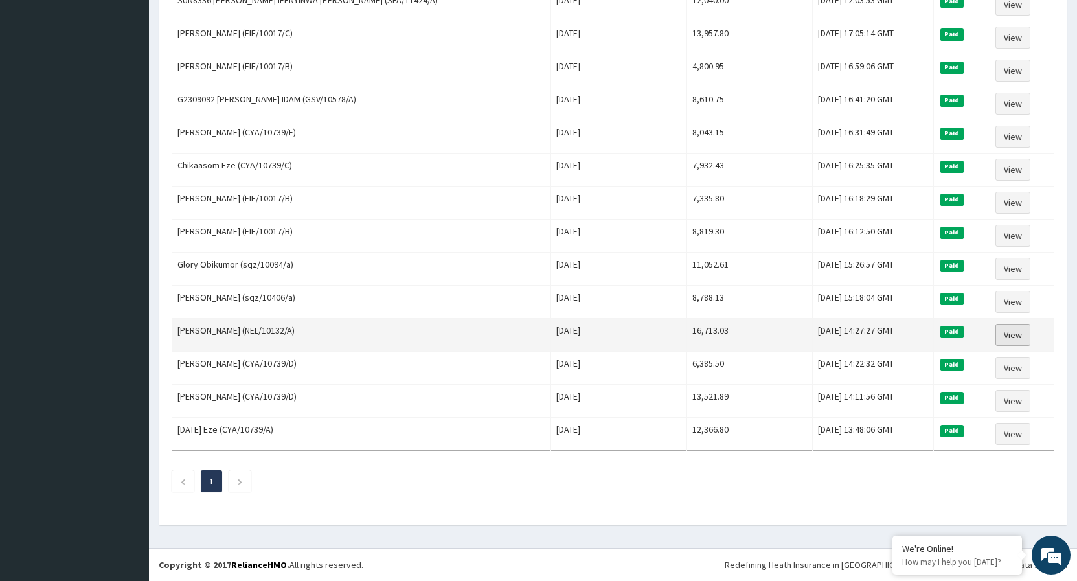
click at [1006, 332] on link "View" at bounding box center [1012, 335] width 35 height 22
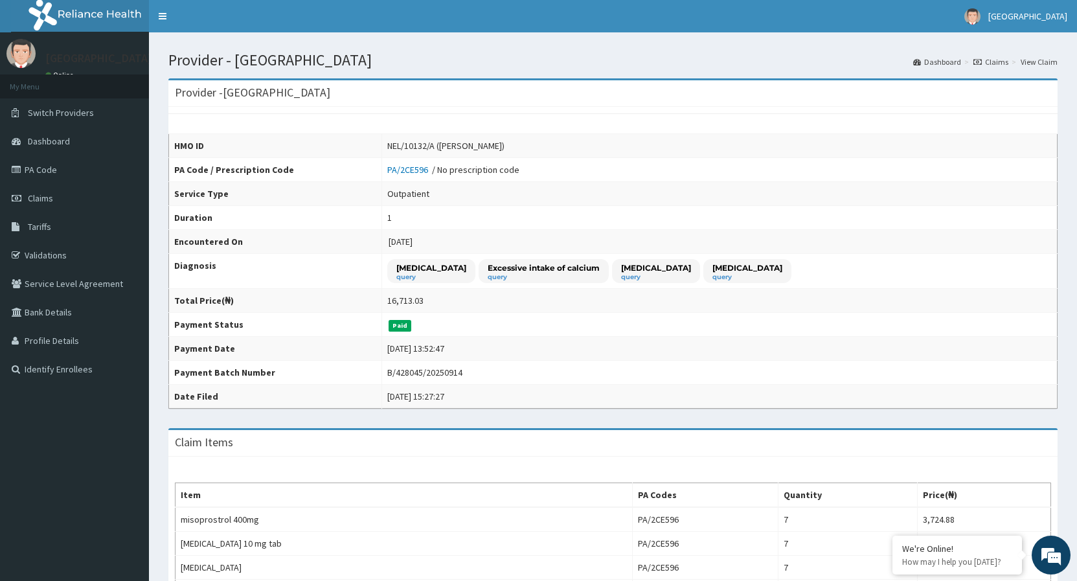
click at [981, 58] on link "Claims" at bounding box center [990, 61] width 35 height 11
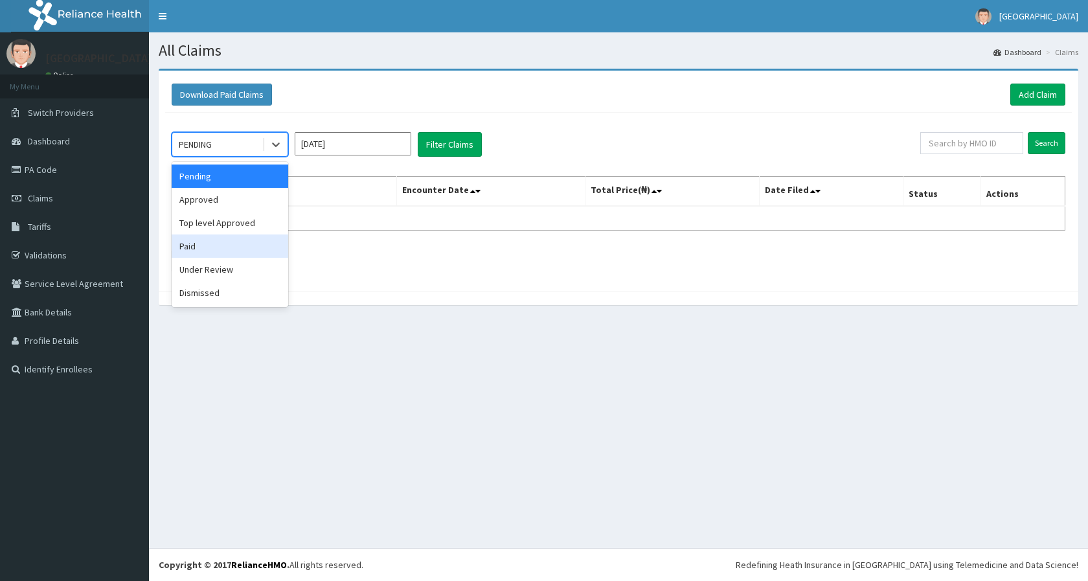
click at [204, 245] on div "Paid" at bounding box center [230, 245] width 117 height 23
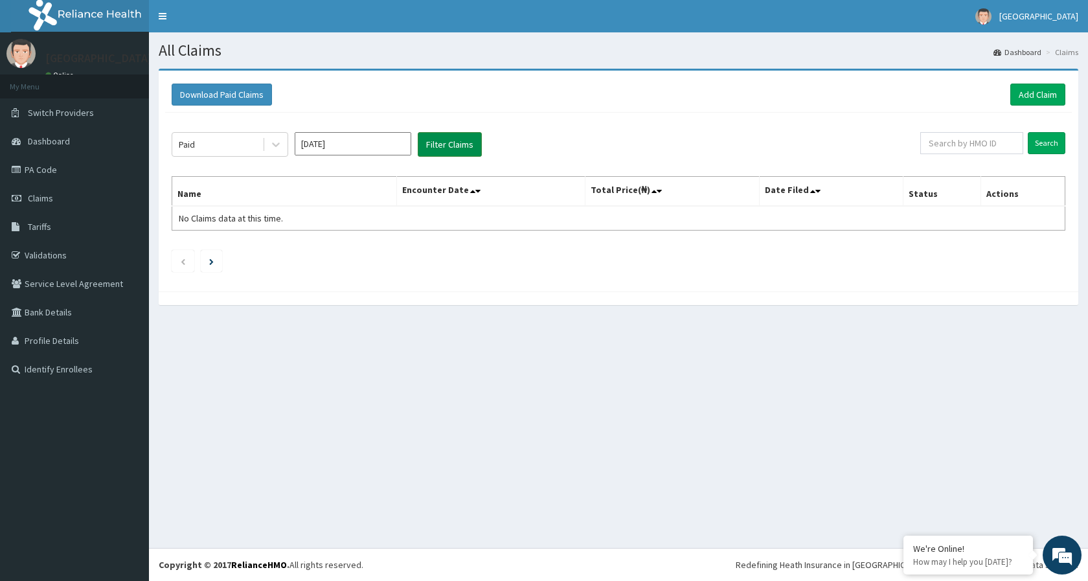
click at [463, 133] on button "Filter Claims" at bounding box center [450, 144] width 64 height 25
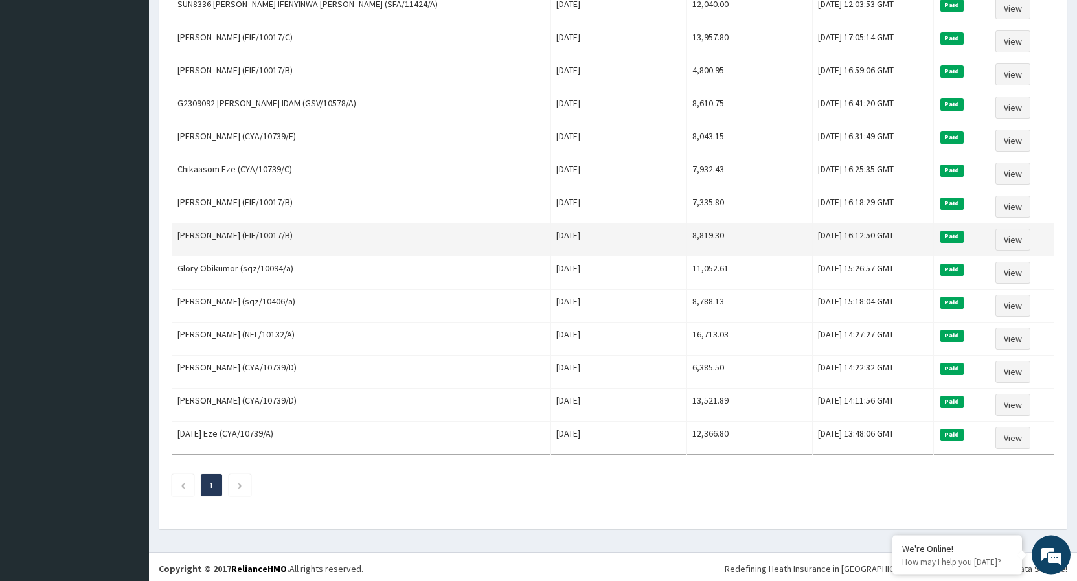
scroll to position [383, 0]
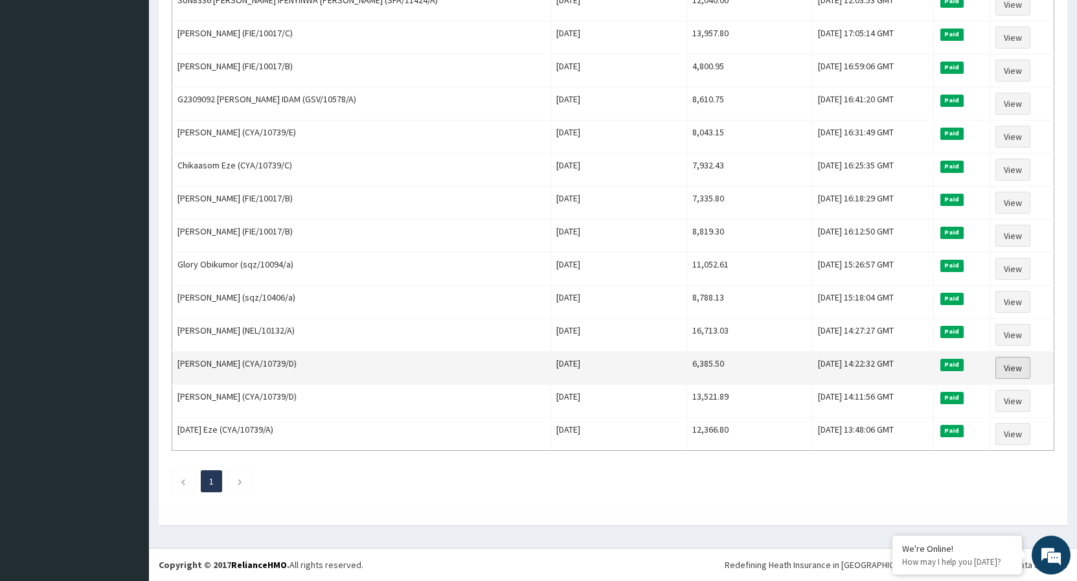
click at [1007, 367] on link "View" at bounding box center [1012, 368] width 35 height 22
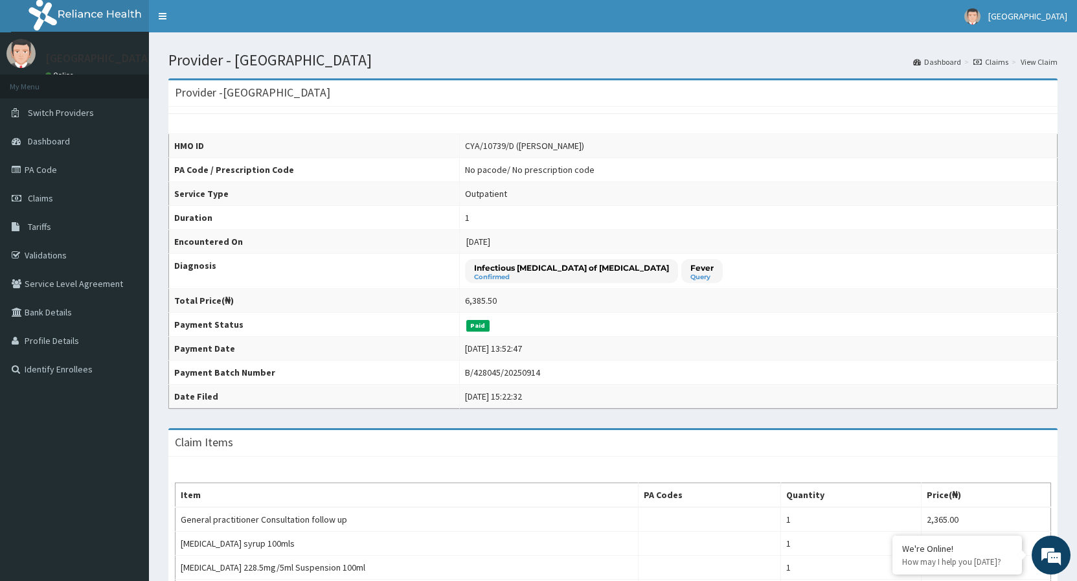
click at [985, 65] on link "Claims" at bounding box center [990, 61] width 35 height 11
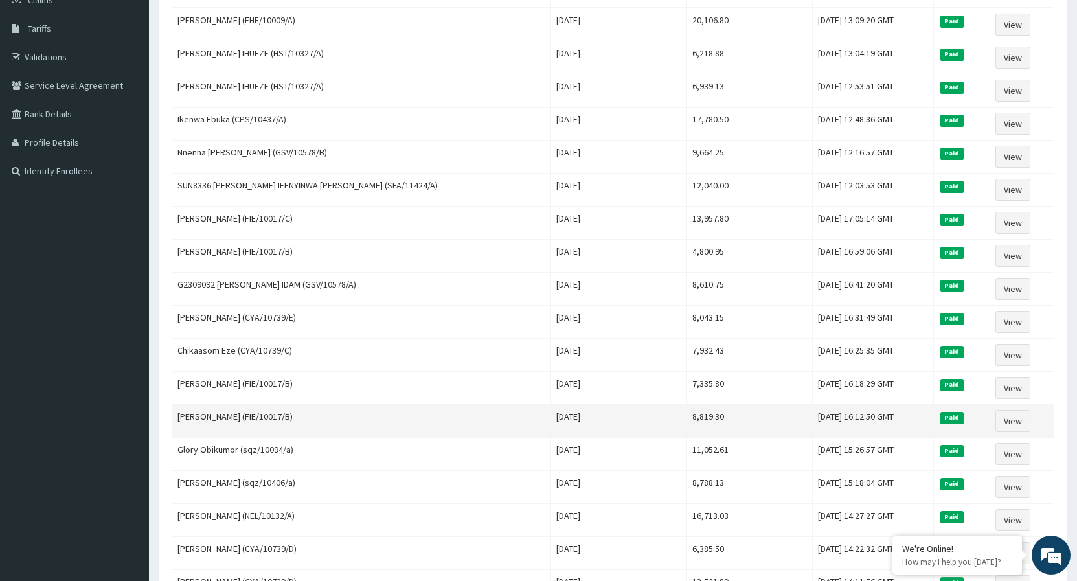
scroll to position [383, 0]
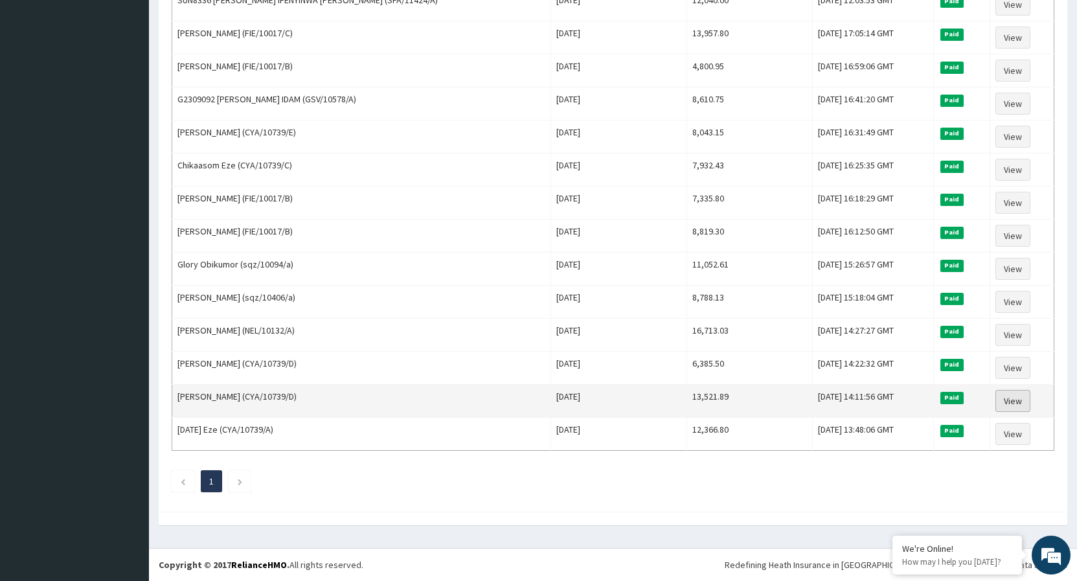
click at [1001, 399] on link "View" at bounding box center [1012, 401] width 35 height 22
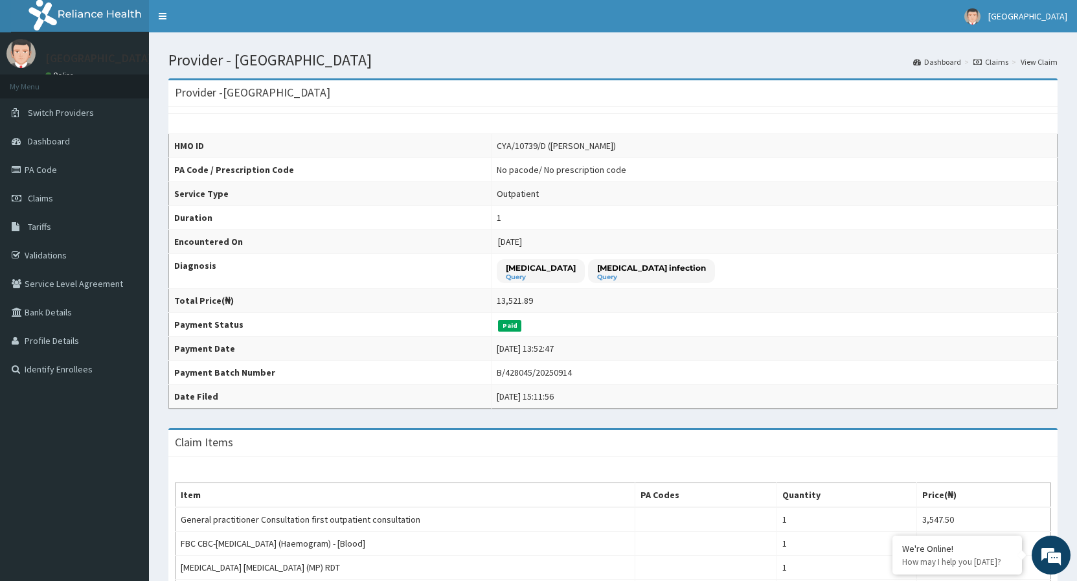
click at [981, 59] on icon at bounding box center [977, 62] width 8 height 8
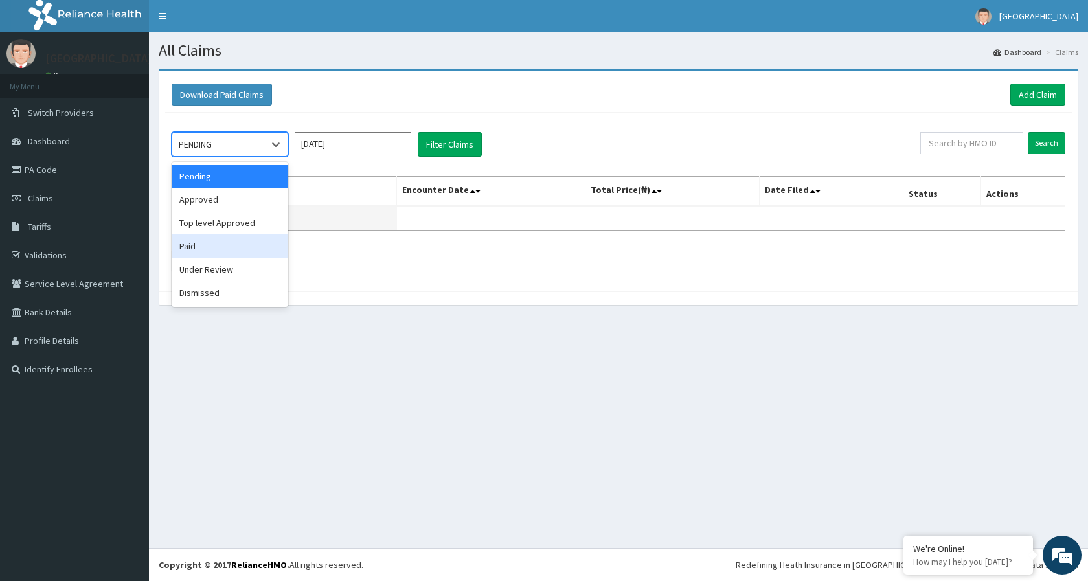
drag, startPoint x: 251, startPoint y: 249, endPoint x: 297, endPoint y: 209, distance: 60.6
click at [251, 248] on div "Paid" at bounding box center [230, 245] width 117 height 23
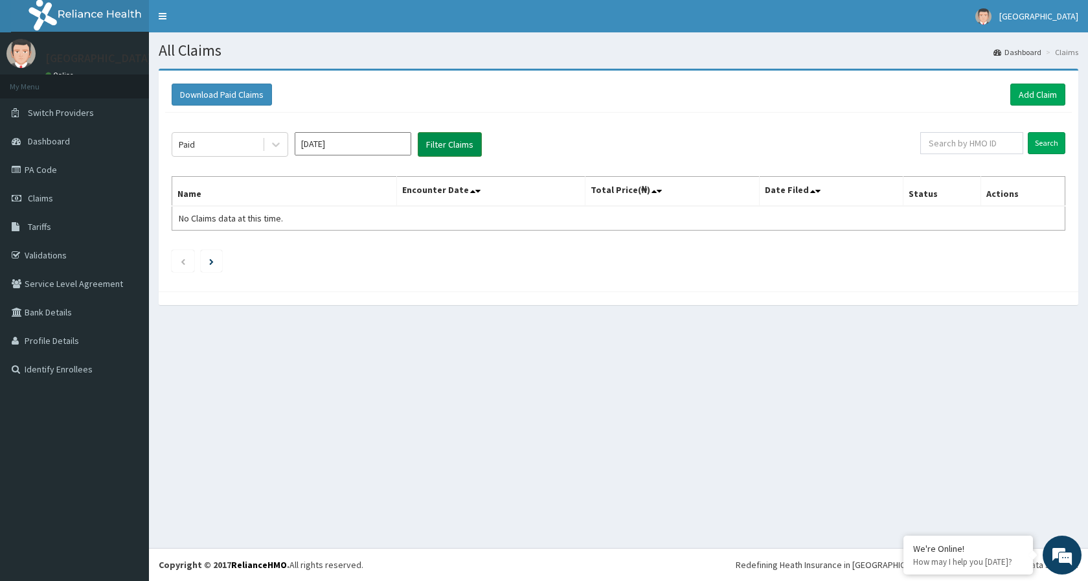
click at [430, 148] on button "Filter Claims" at bounding box center [450, 144] width 64 height 25
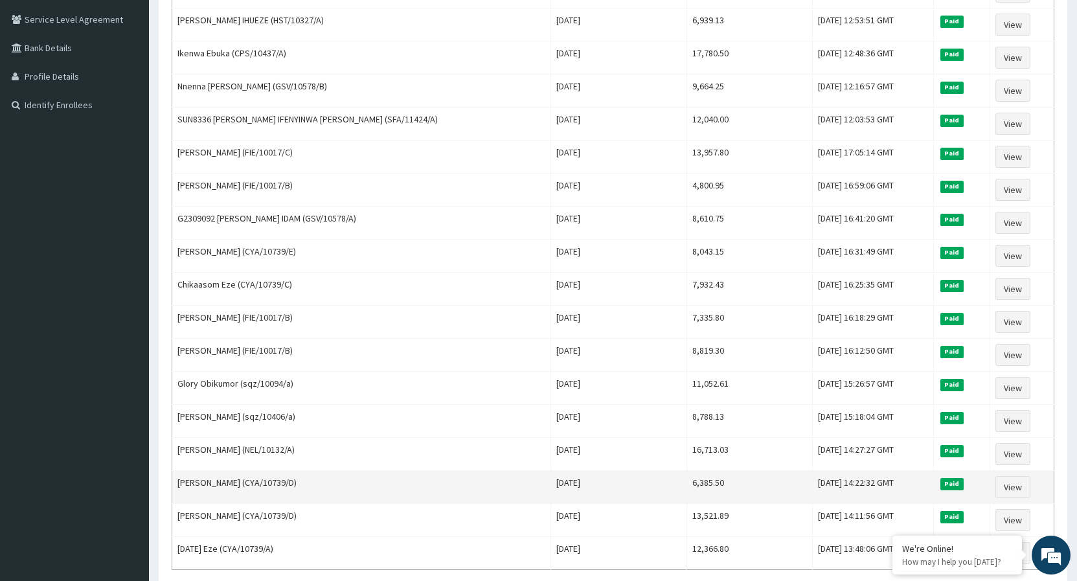
scroll to position [383, 0]
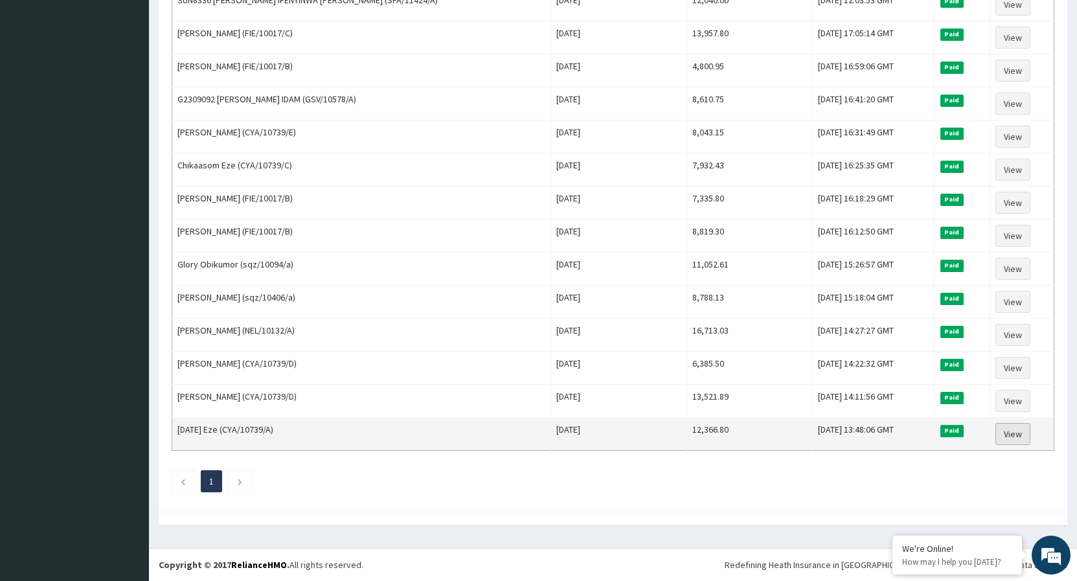
click at [1012, 431] on link "View" at bounding box center [1012, 434] width 35 height 22
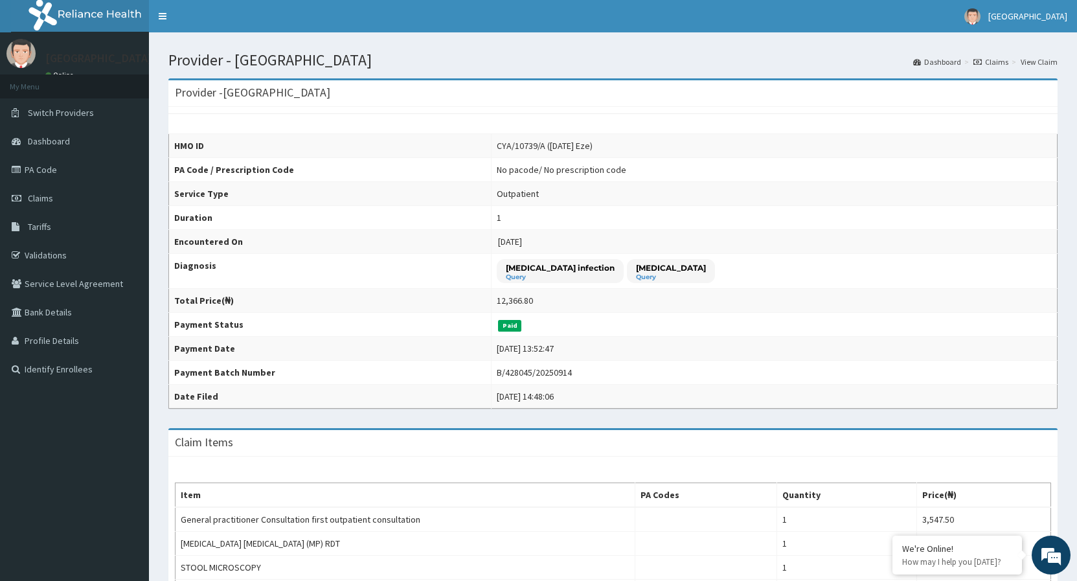
click at [978, 58] on link "Claims" at bounding box center [990, 61] width 35 height 11
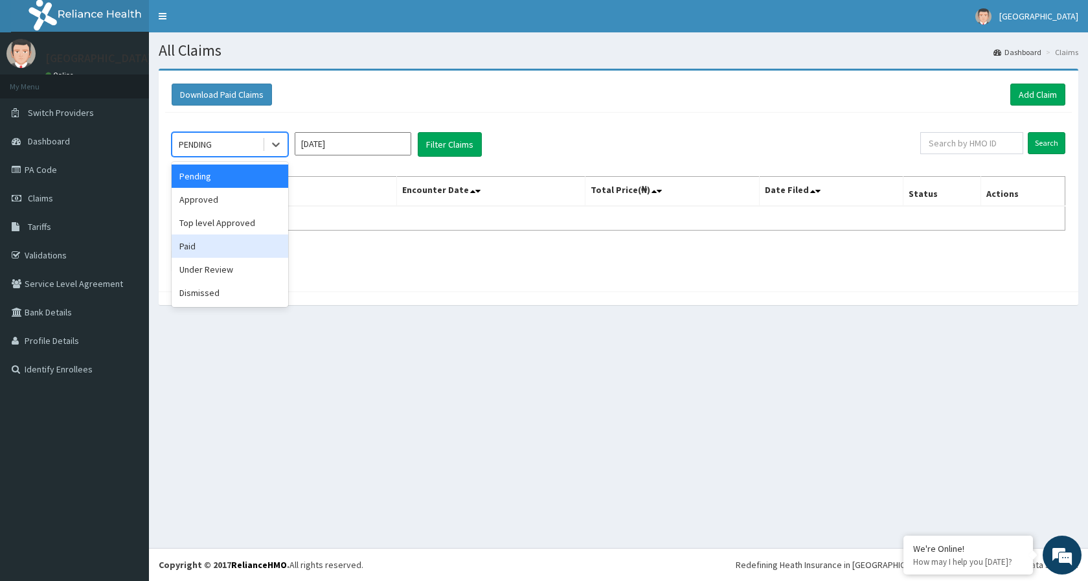
click at [244, 242] on div "Paid" at bounding box center [230, 245] width 117 height 23
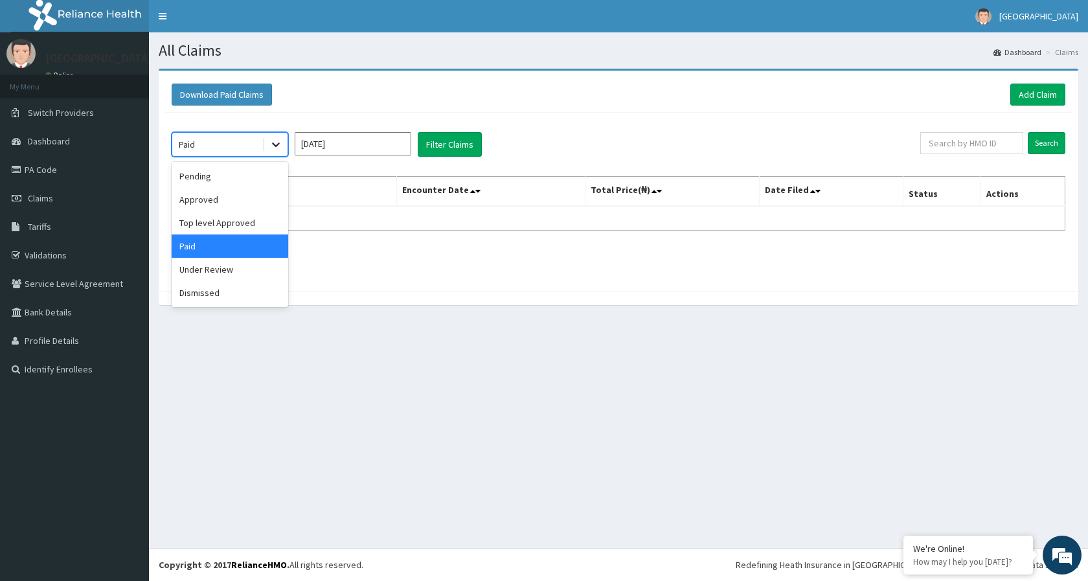
click at [271, 148] on icon at bounding box center [275, 144] width 13 height 13
click at [233, 199] on div "Approved" at bounding box center [230, 199] width 117 height 23
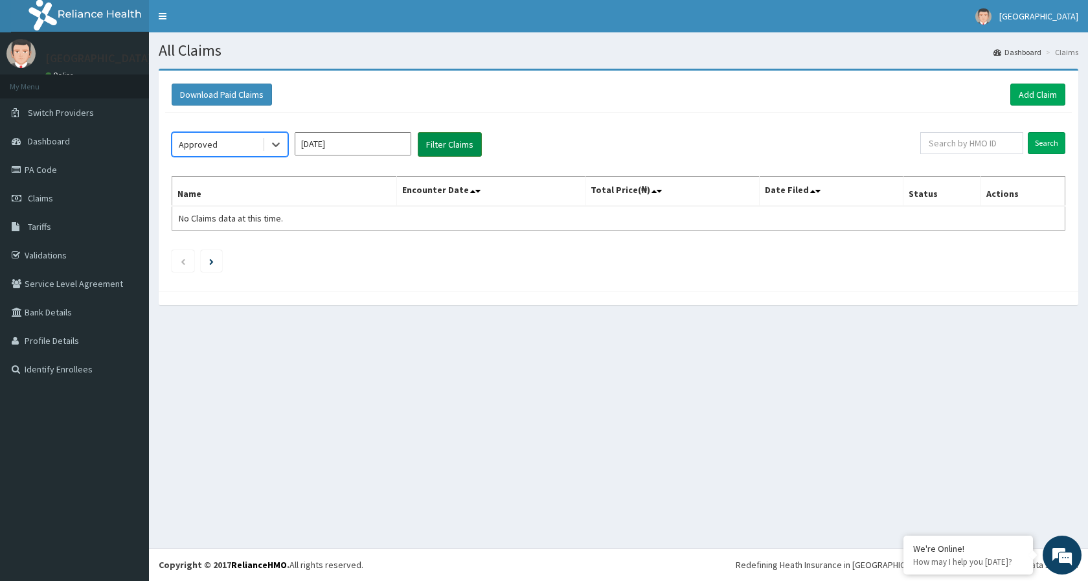
click at [467, 142] on button "Filter Claims" at bounding box center [450, 144] width 64 height 25
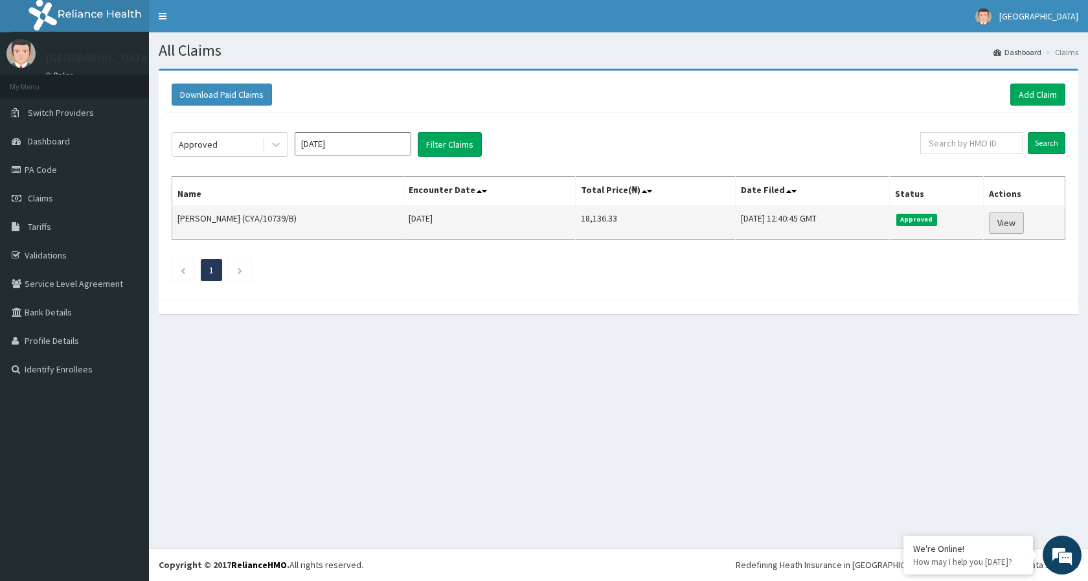
click at [992, 227] on link "View" at bounding box center [1006, 223] width 35 height 22
